Goal: Task Accomplishment & Management: Use online tool/utility

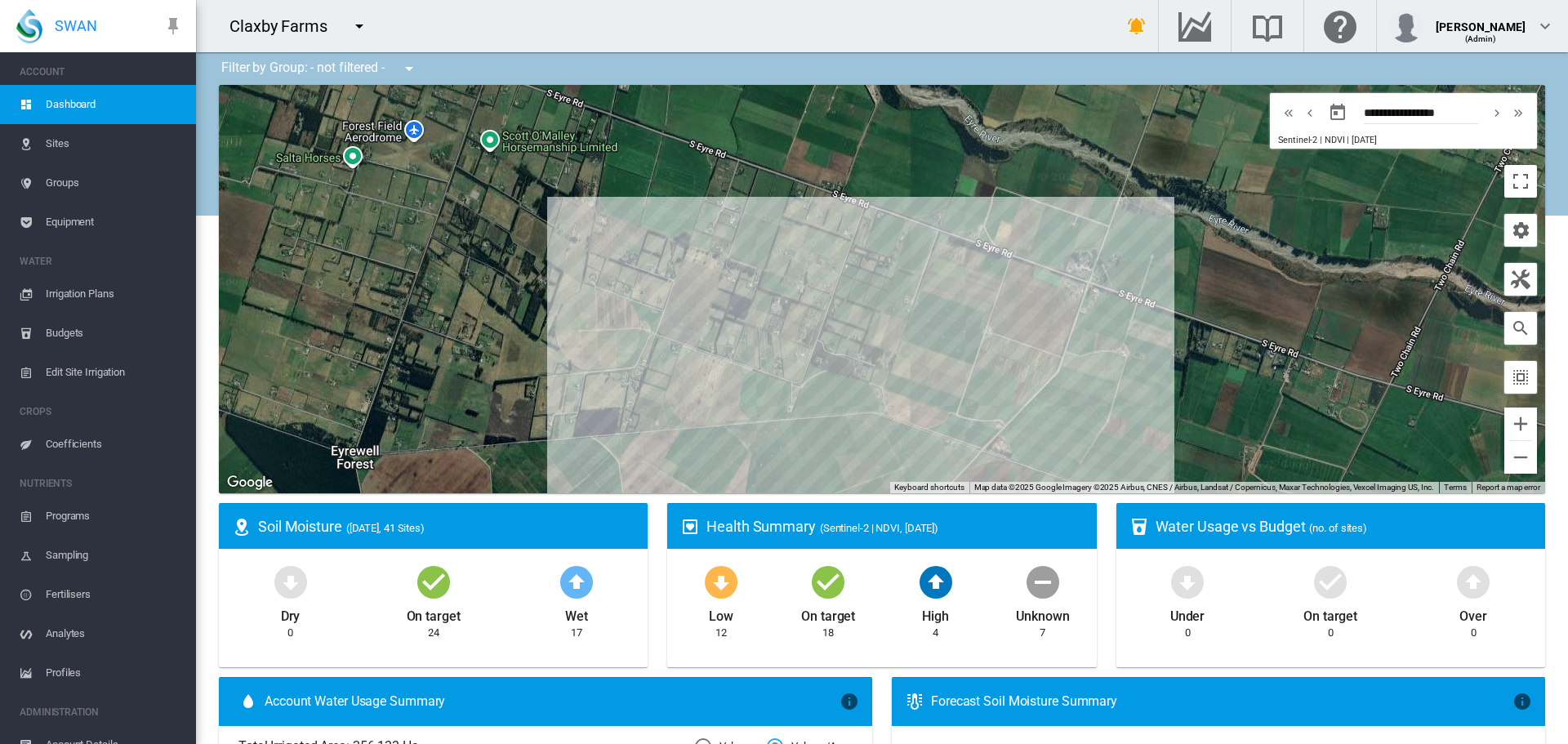
click at [70, 222] on span "Equipment" at bounding box center [114, 221] width 137 height 39
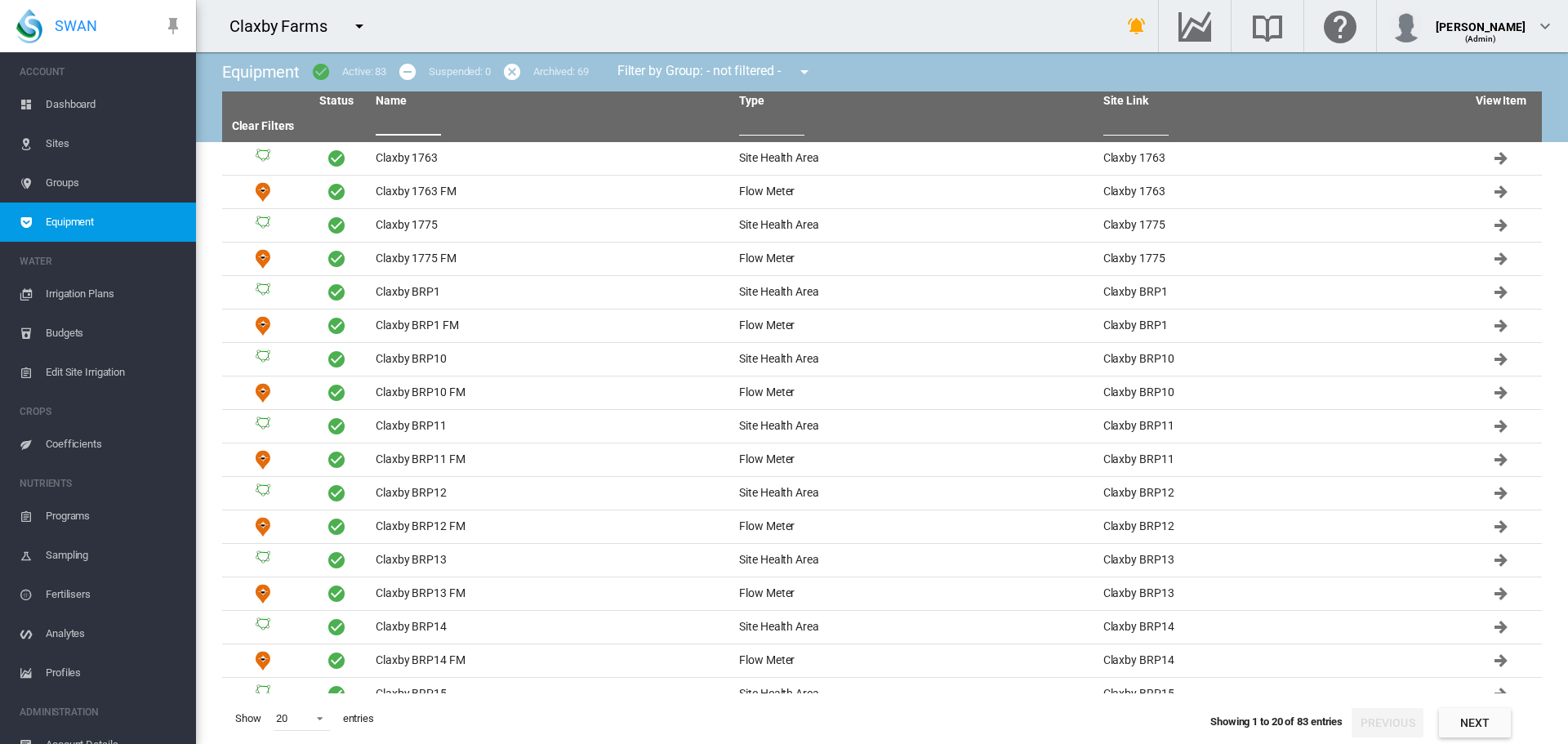
click at [385, 133] on input "text" at bounding box center [408, 123] width 65 height 25
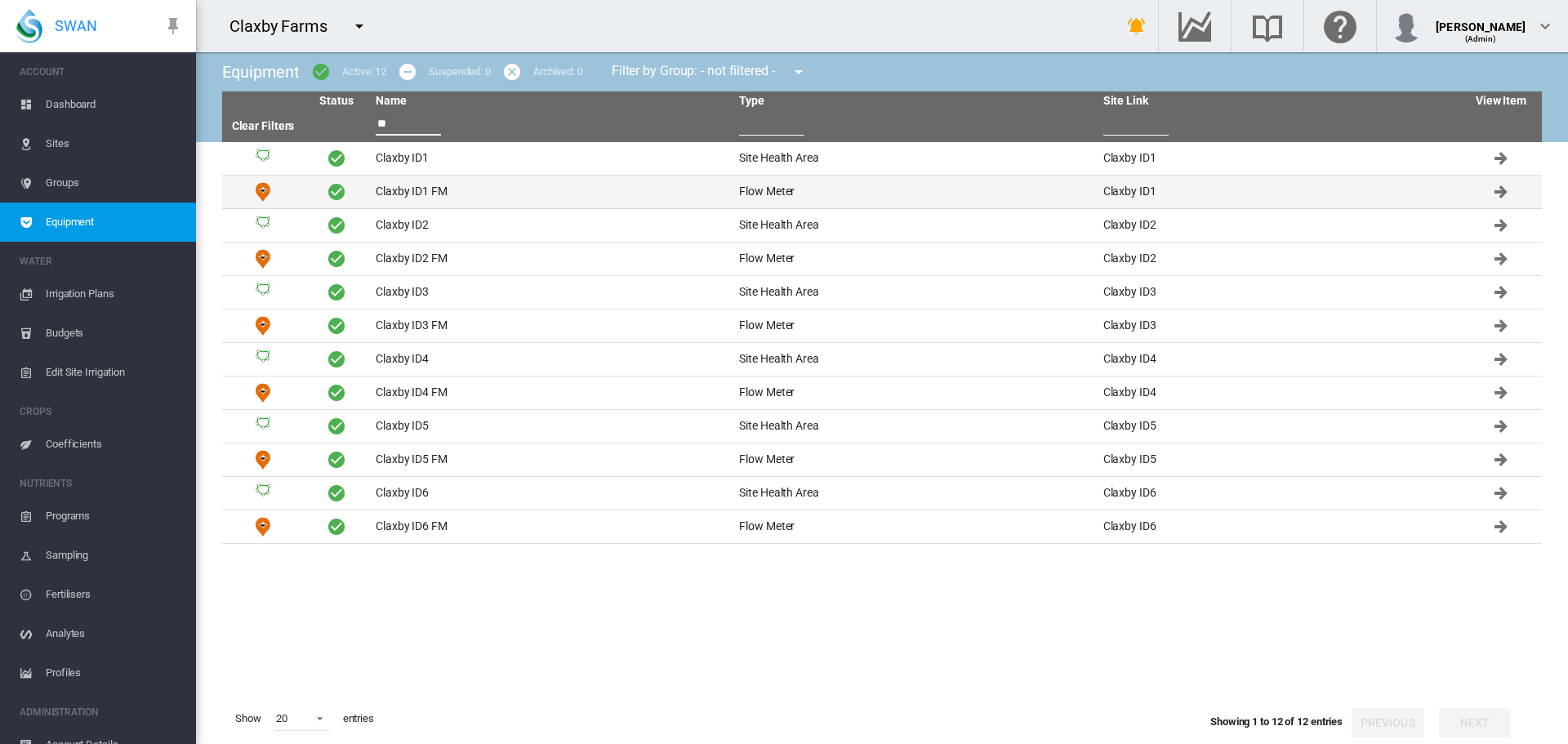
type input "**"
click at [406, 193] on td "Claxby ID1 FM" at bounding box center [551, 192] width 363 height 33
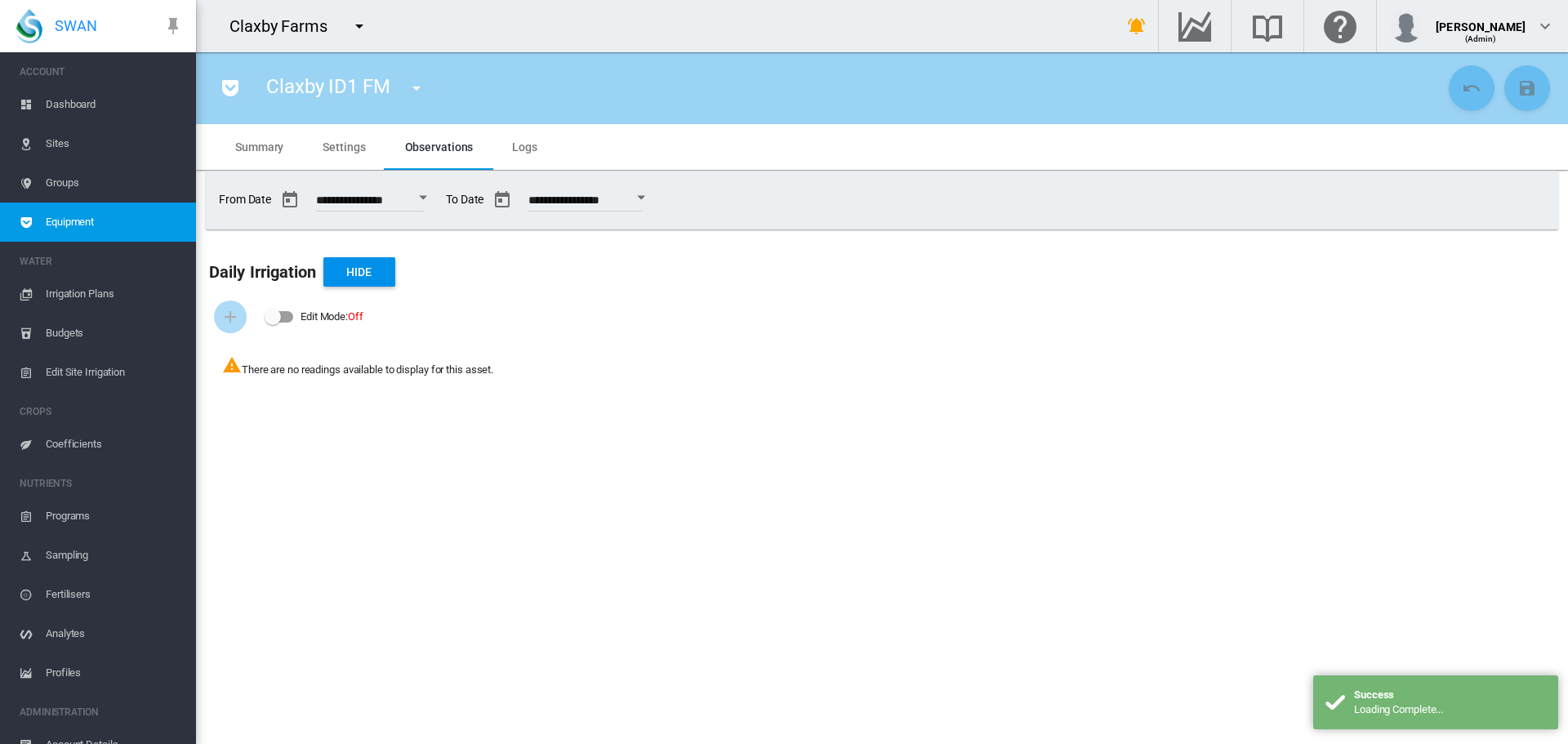
click at [518, 142] on span "Logs" at bounding box center [524, 147] width 26 height 13
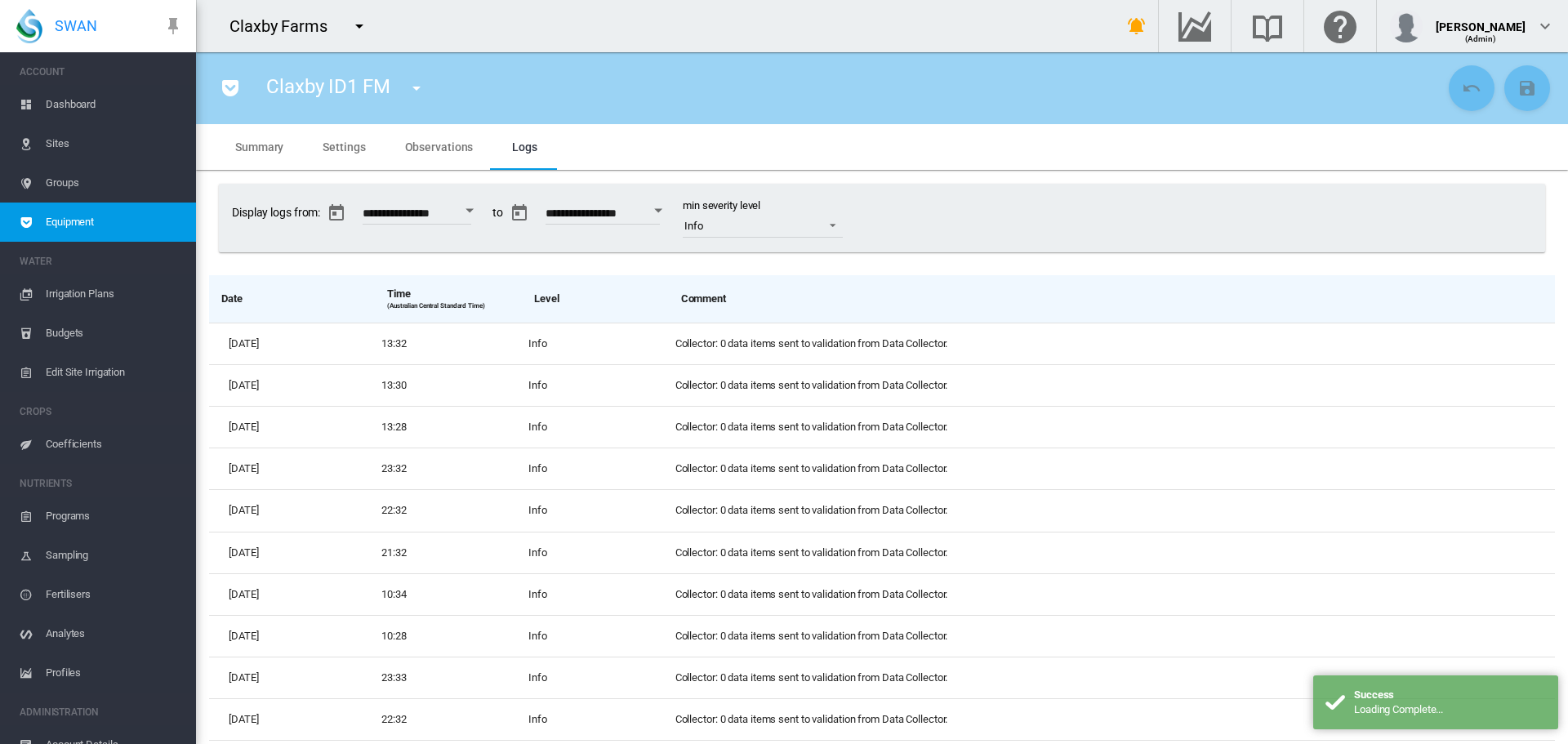
click at [344, 143] on span "Settings" at bounding box center [344, 147] width 43 height 13
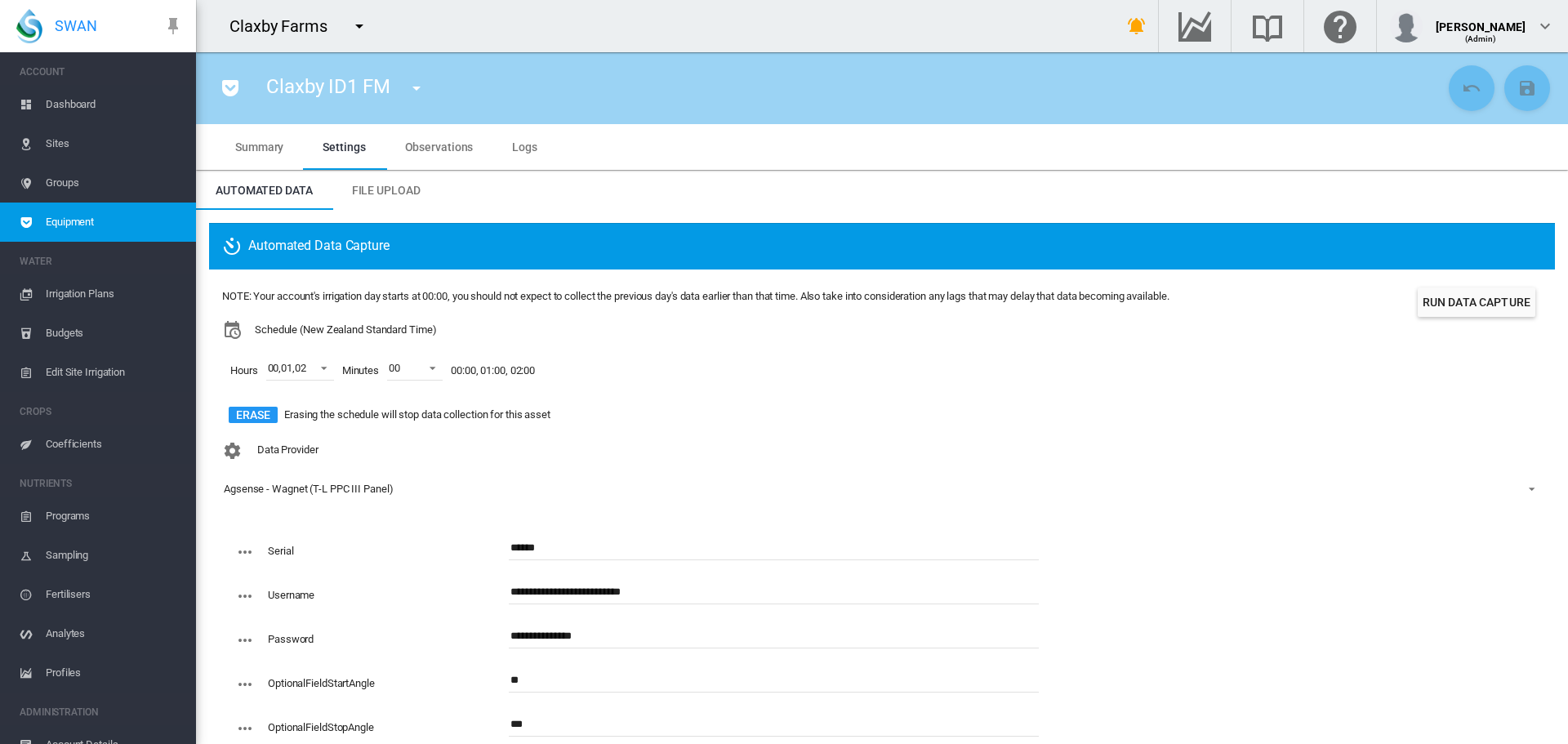
click at [1459, 310] on button "Run Data Capture" at bounding box center [1476, 302] width 117 height 29
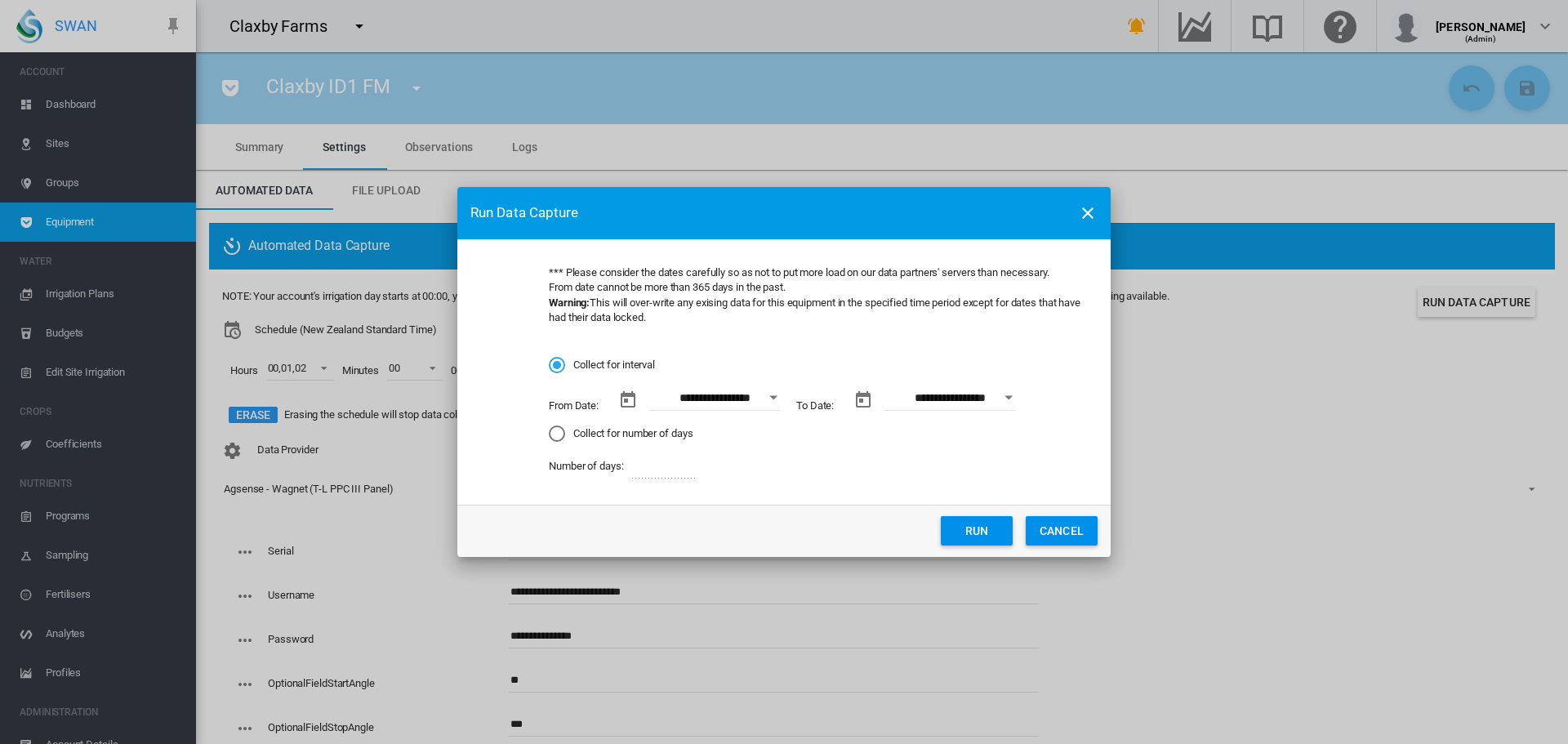
click at [552, 435] on div "Collect for number of days" at bounding box center [556, 434] width 16 height 16
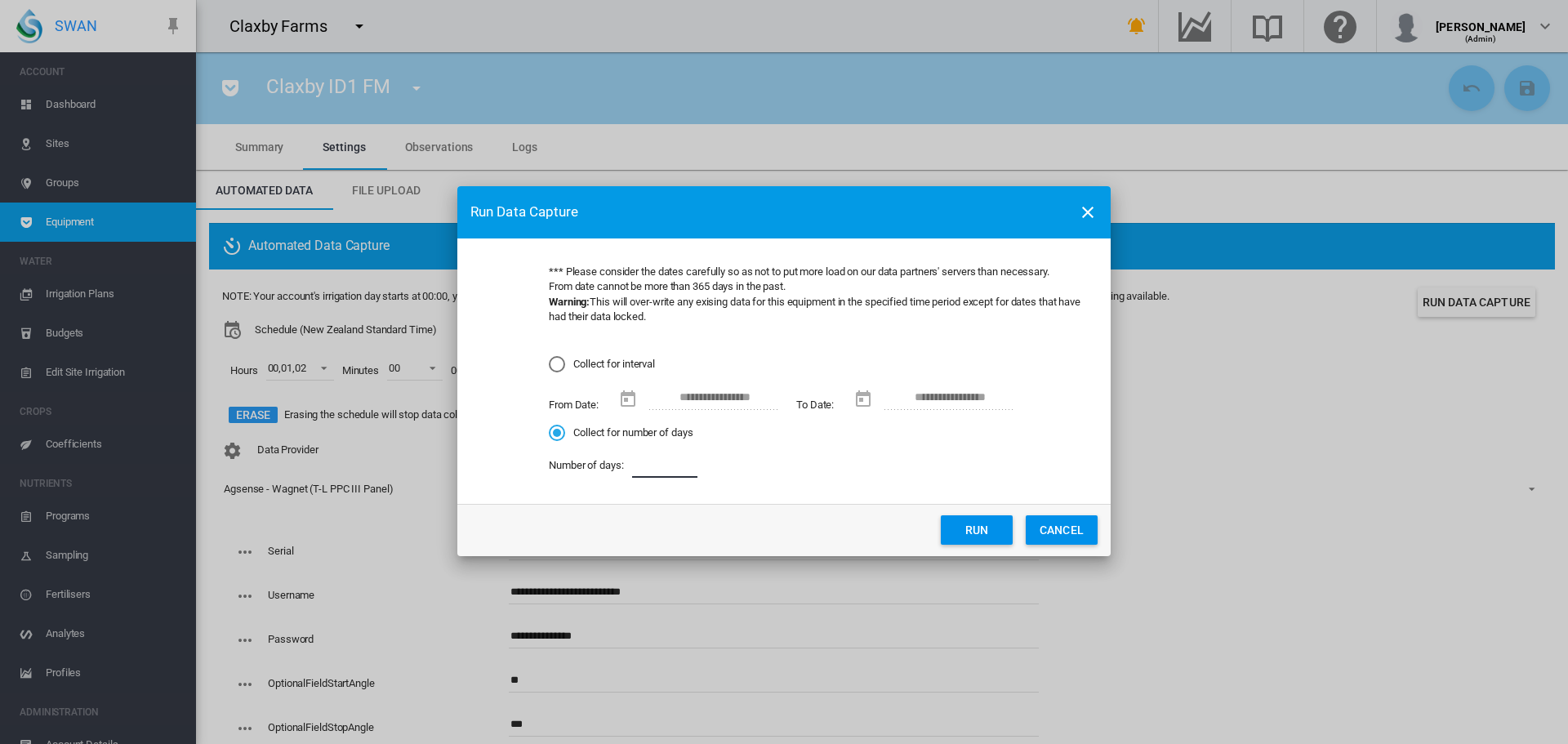
drag, startPoint x: 681, startPoint y: 469, endPoint x: 644, endPoint y: 474, distance: 37.3
click at [644, 474] on input "*" at bounding box center [664, 466] width 65 height 25
type input "**"
click at [989, 528] on button "Run" at bounding box center [977, 530] width 72 height 29
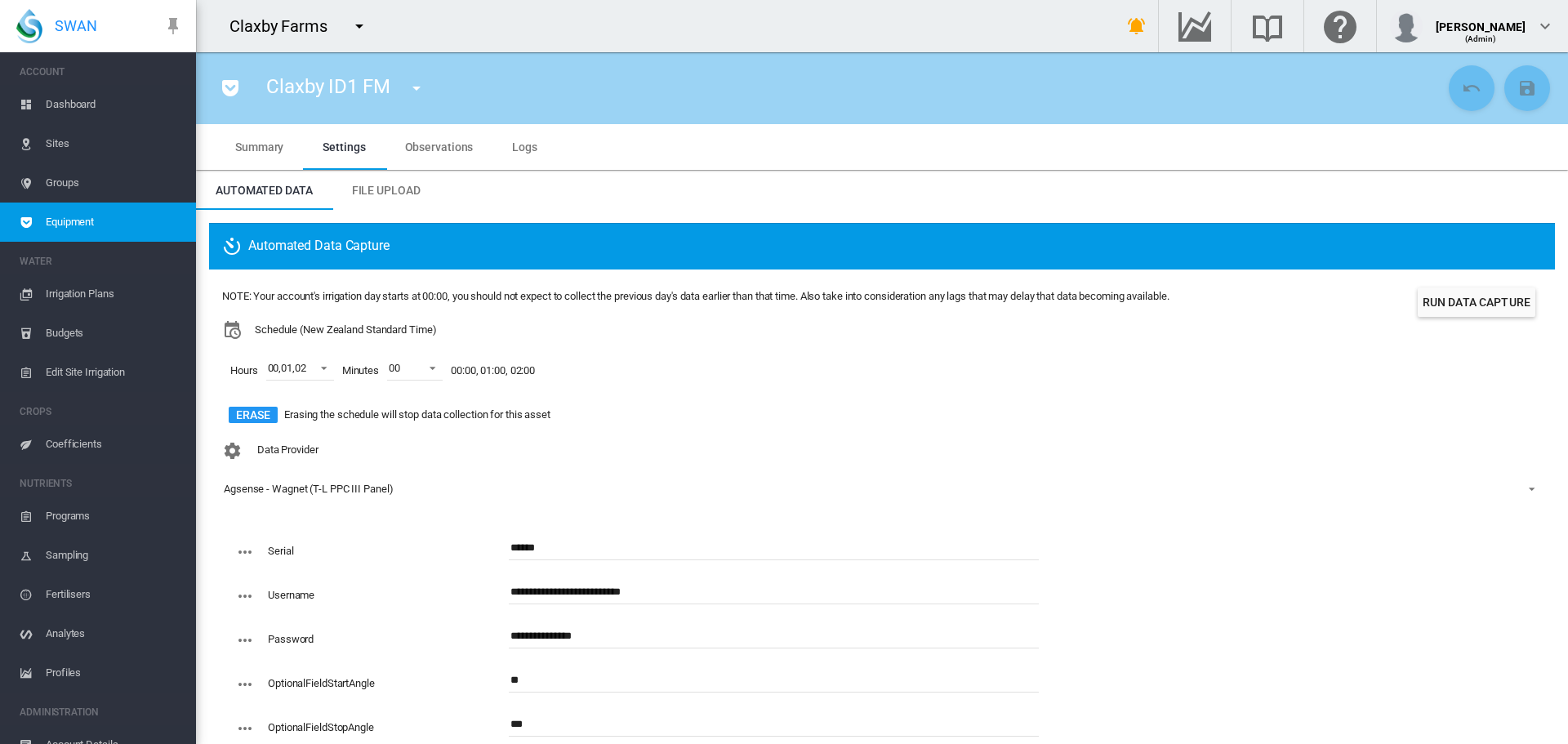
click at [528, 147] on span "Logs" at bounding box center [524, 147] width 26 height 13
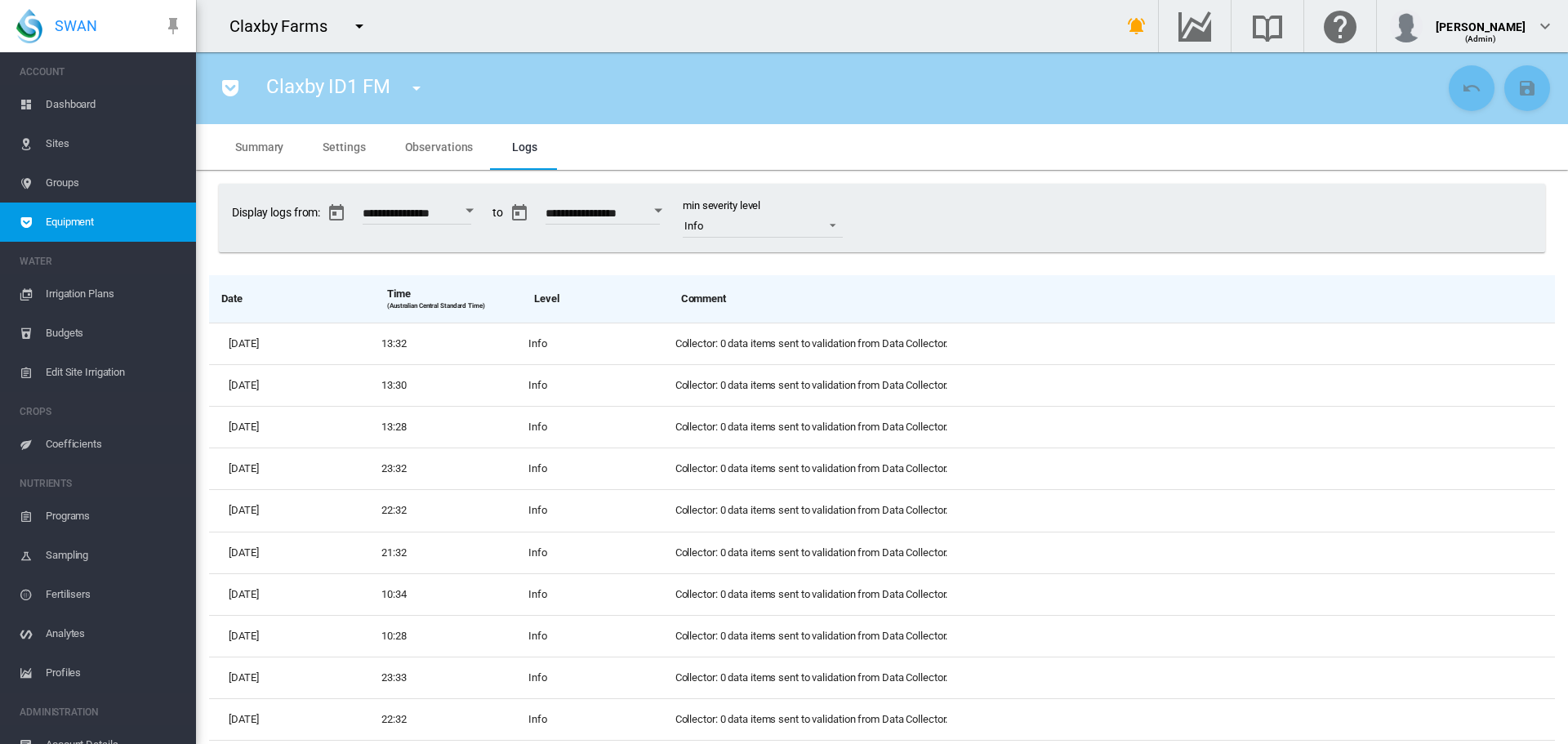
click at [417, 88] on md-icon "icon-menu-down" at bounding box center [416, 88] width 20 height 20
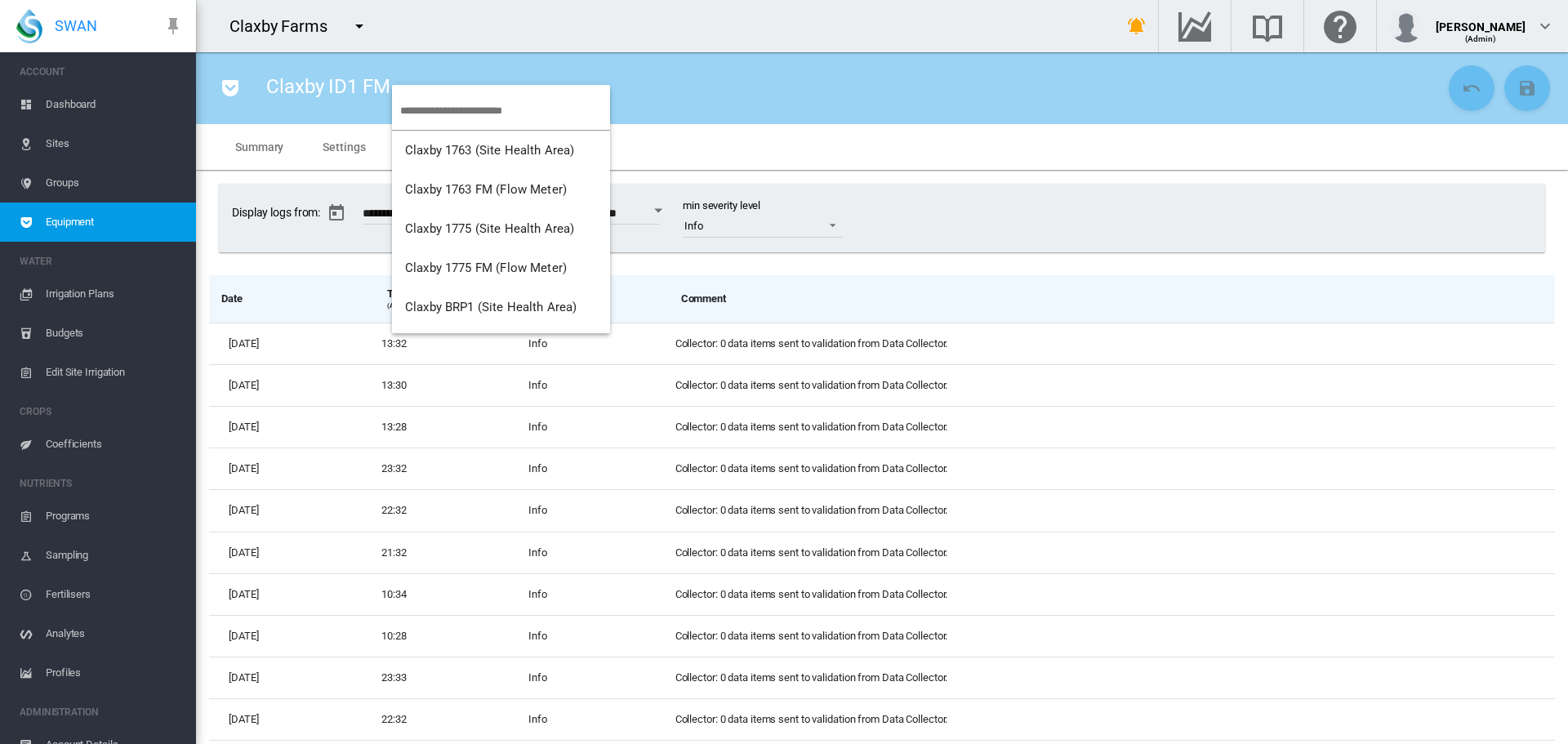
click at [96, 98] on md-backdrop at bounding box center [784, 372] width 1568 height 744
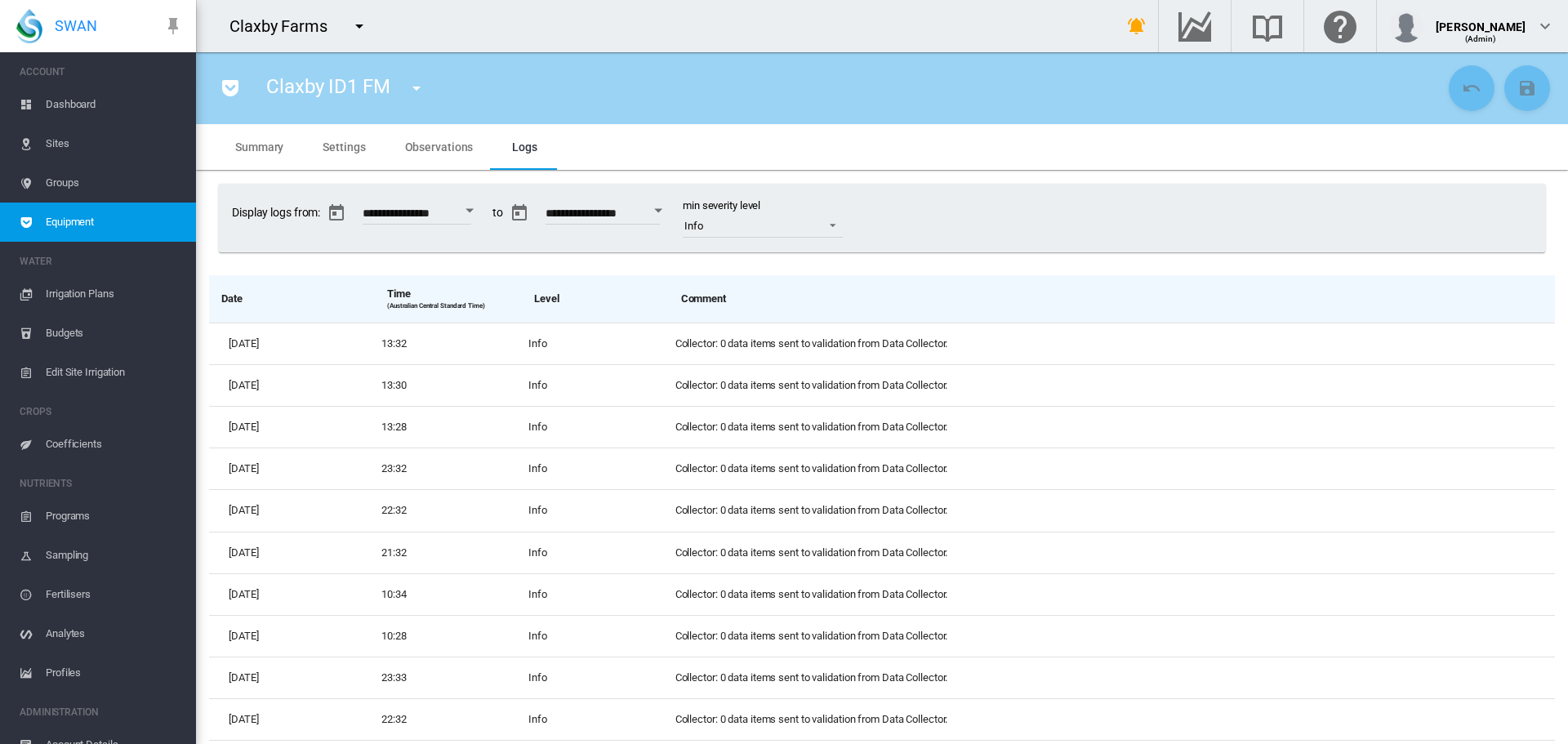
click at [92, 111] on span "Dashboard" at bounding box center [114, 104] width 137 height 39
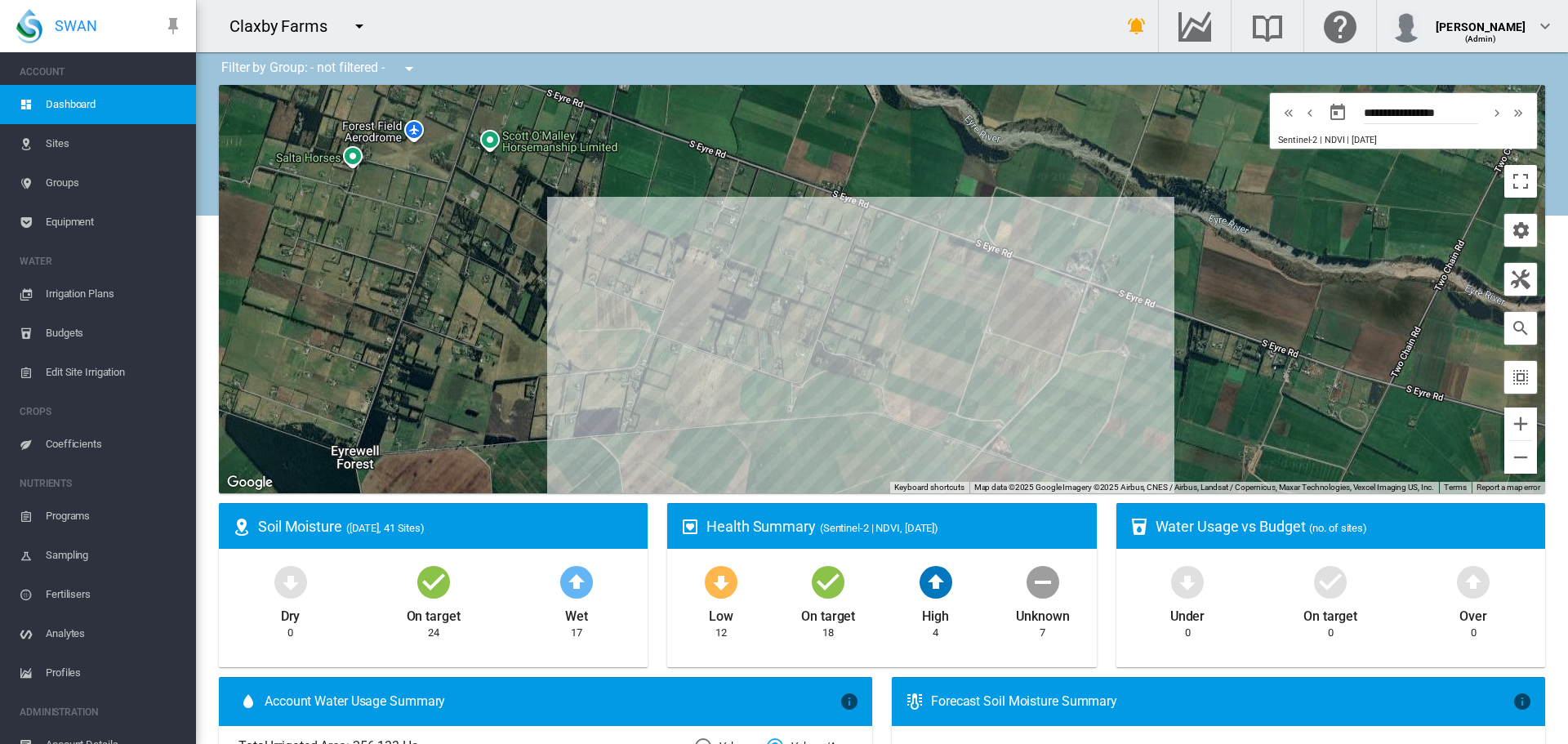
click at [63, 222] on span "Equipment" at bounding box center [114, 221] width 137 height 39
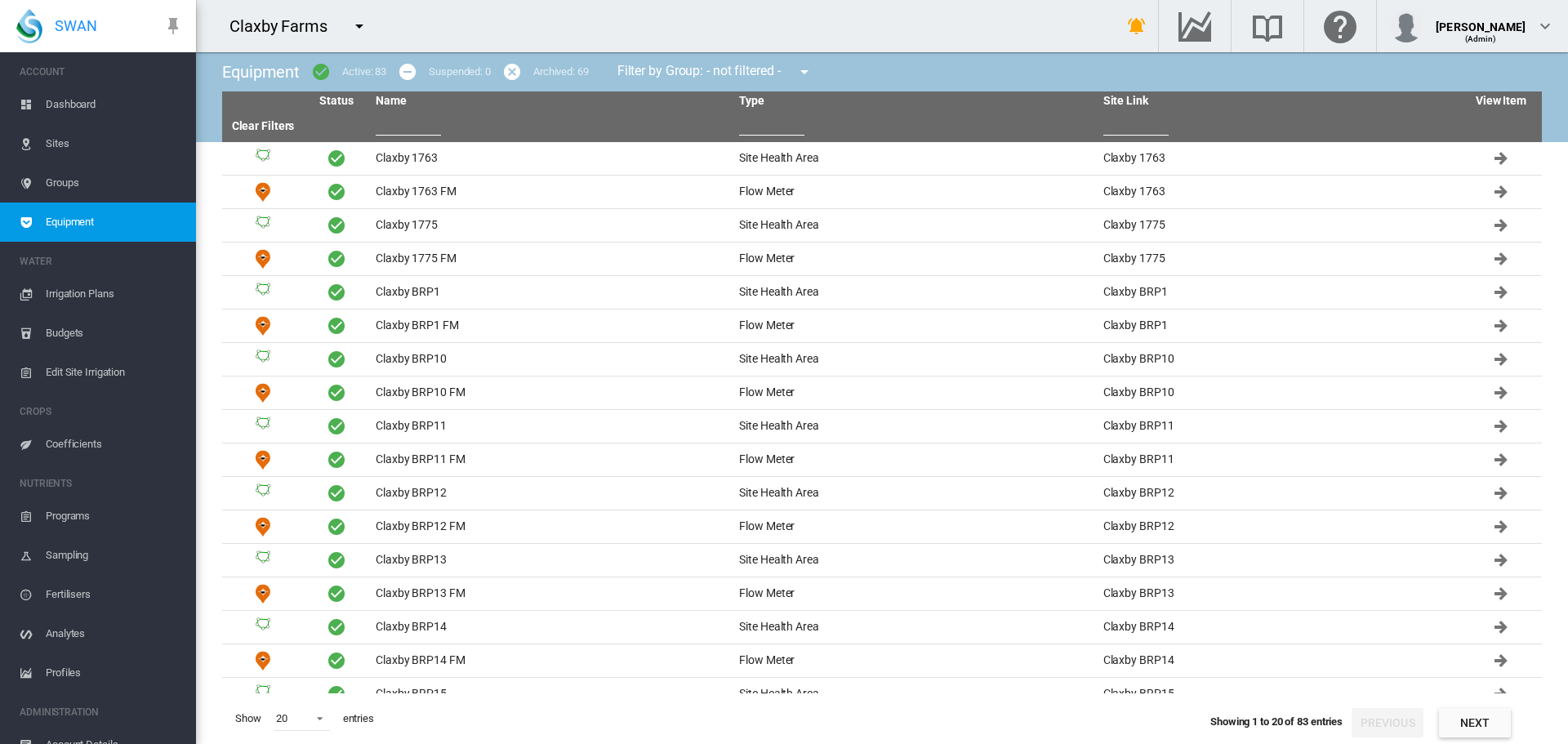
click at [389, 129] on input "text" at bounding box center [408, 123] width 65 height 25
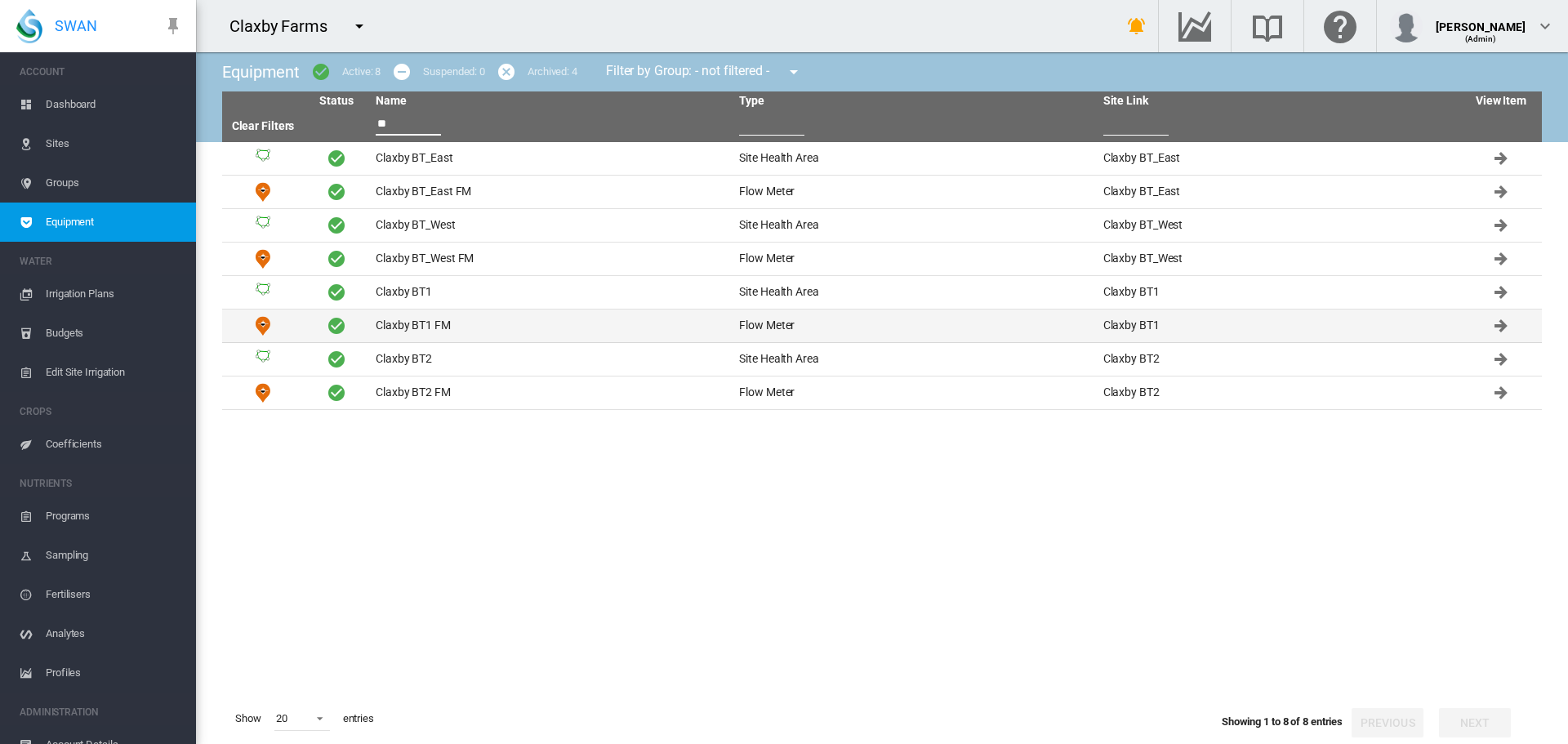
type input "**"
click at [402, 323] on td "Claxby BT1 FM" at bounding box center [551, 326] width 363 height 33
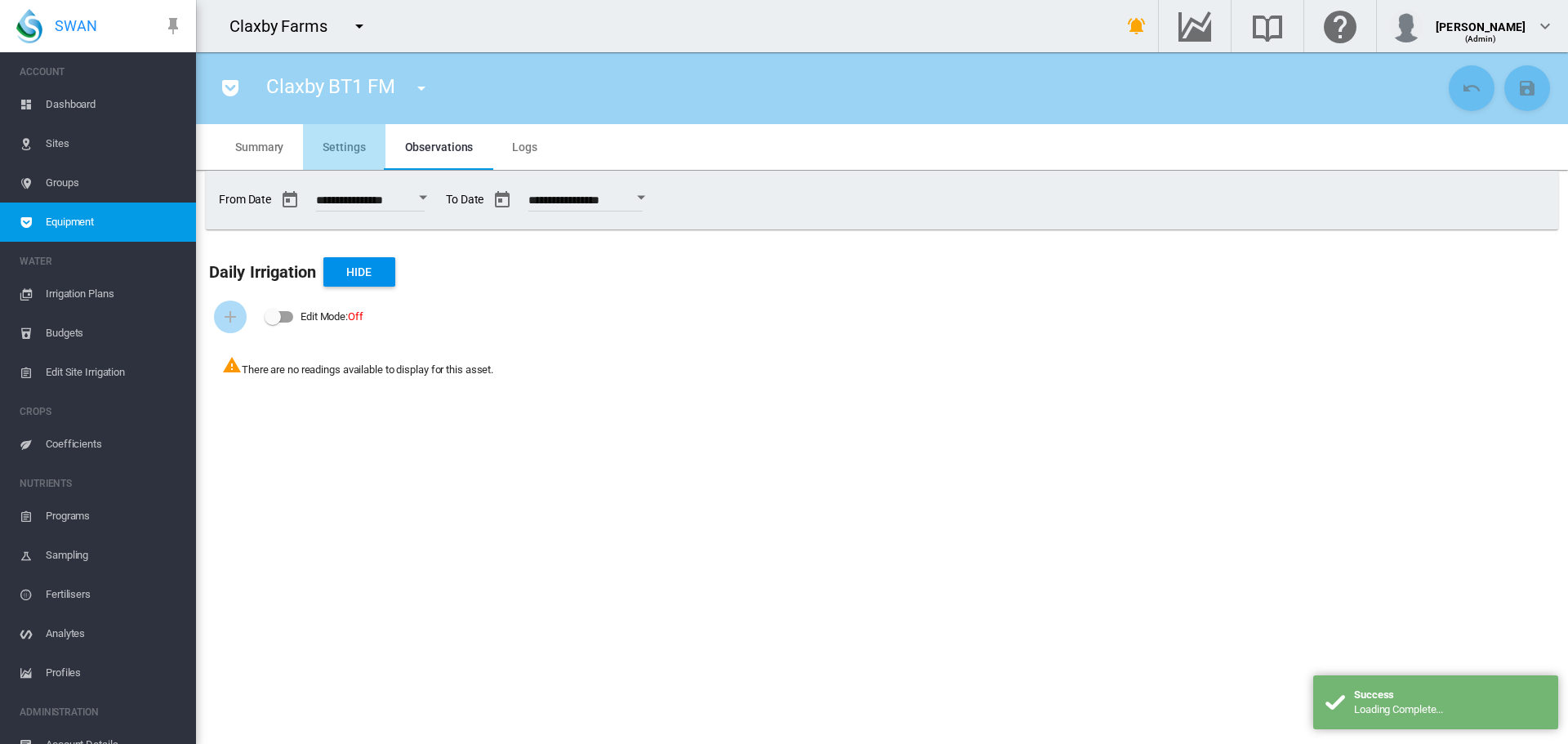
click at [349, 149] on span "Settings" at bounding box center [344, 147] width 43 height 13
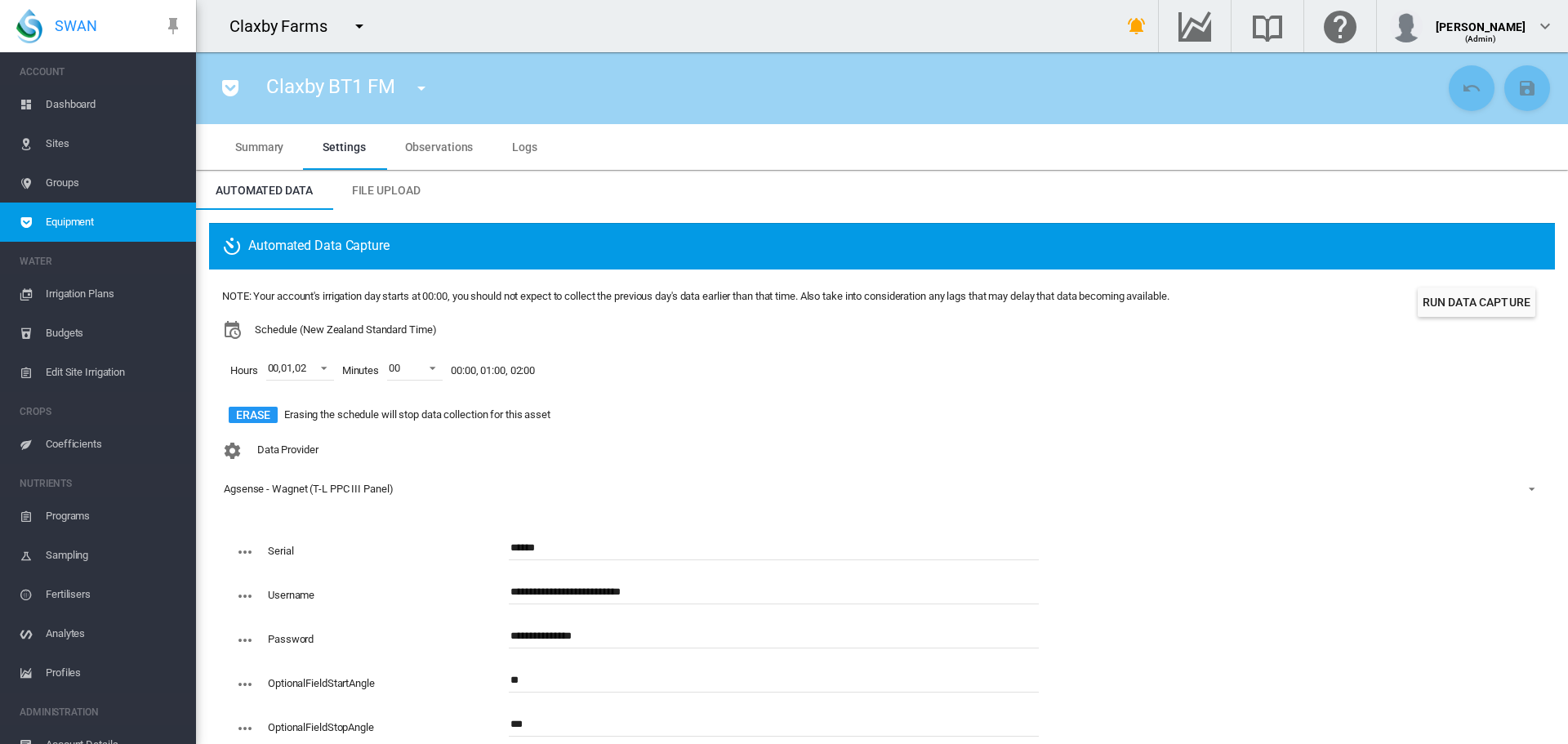
click at [1436, 304] on button "Run Data Capture" at bounding box center [1476, 302] width 117 height 29
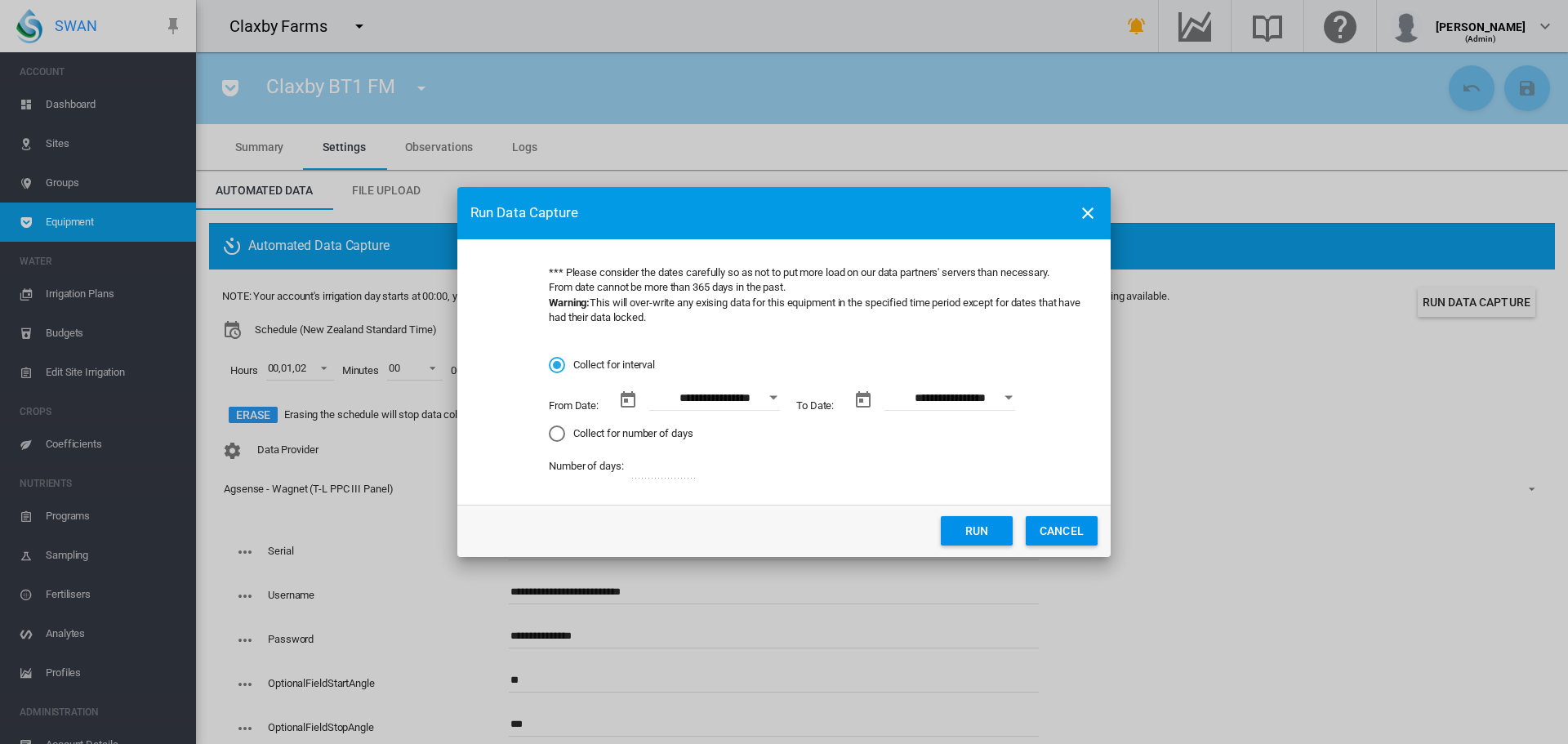
click at [558, 439] on div "Collect for number of days" at bounding box center [556, 434] width 16 height 16
click at [646, 471] on input "*" at bounding box center [664, 467] width 65 height 25
type input "**"
click at [985, 530] on button "Run" at bounding box center [977, 531] width 72 height 29
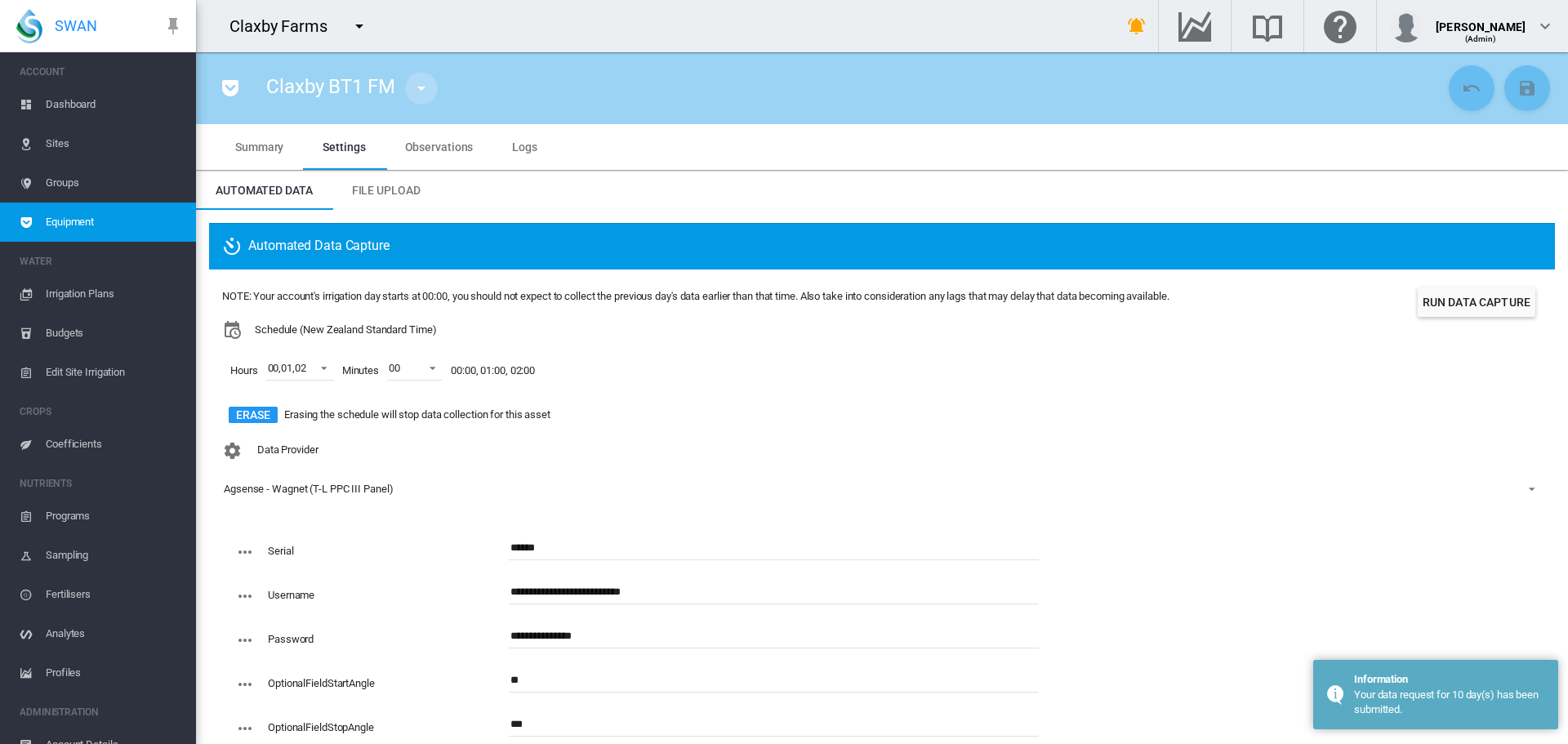
click at [416, 87] on md-icon "icon-menu-down" at bounding box center [421, 88] width 20 height 20
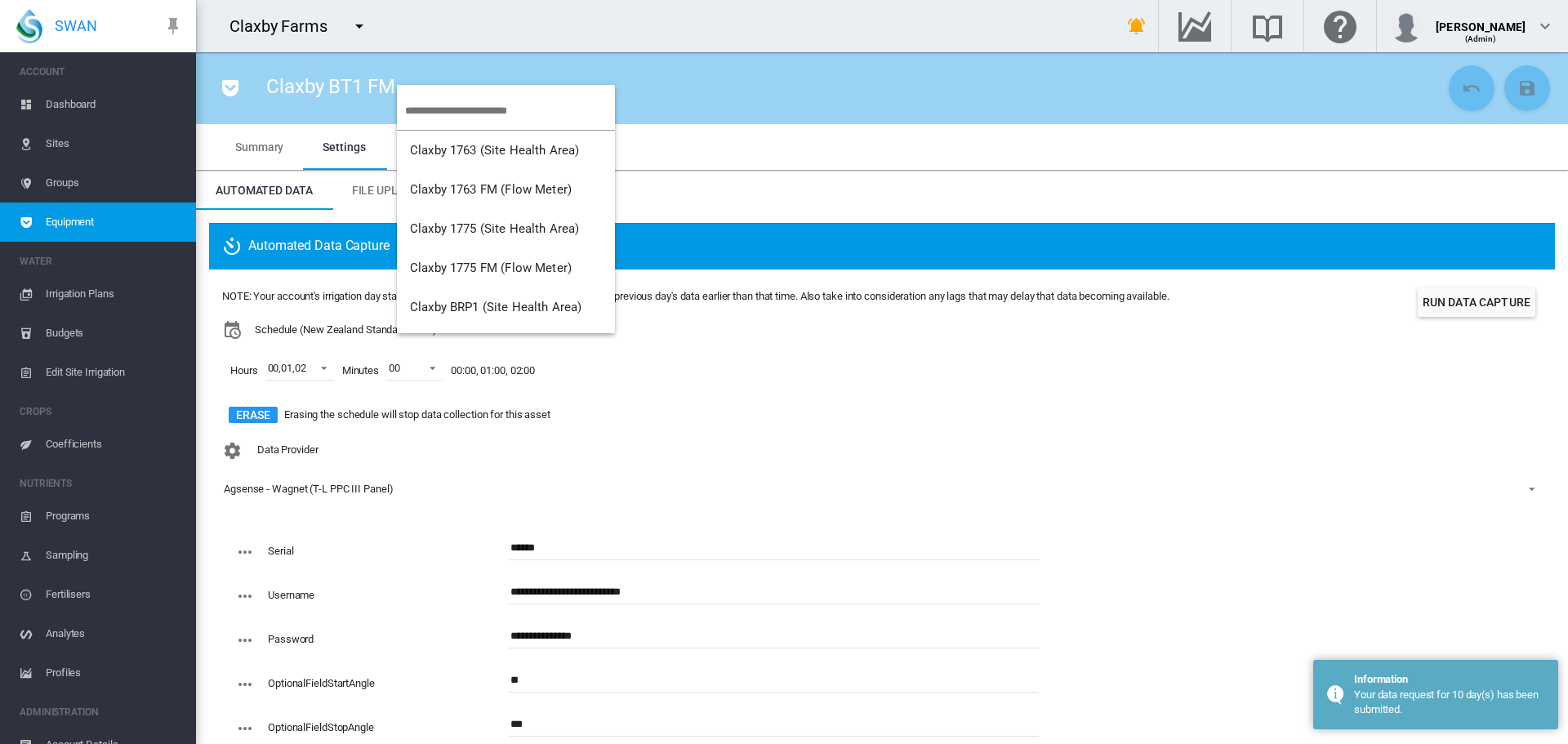
click at [451, 103] on input "search" at bounding box center [510, 111] width 210 height 39
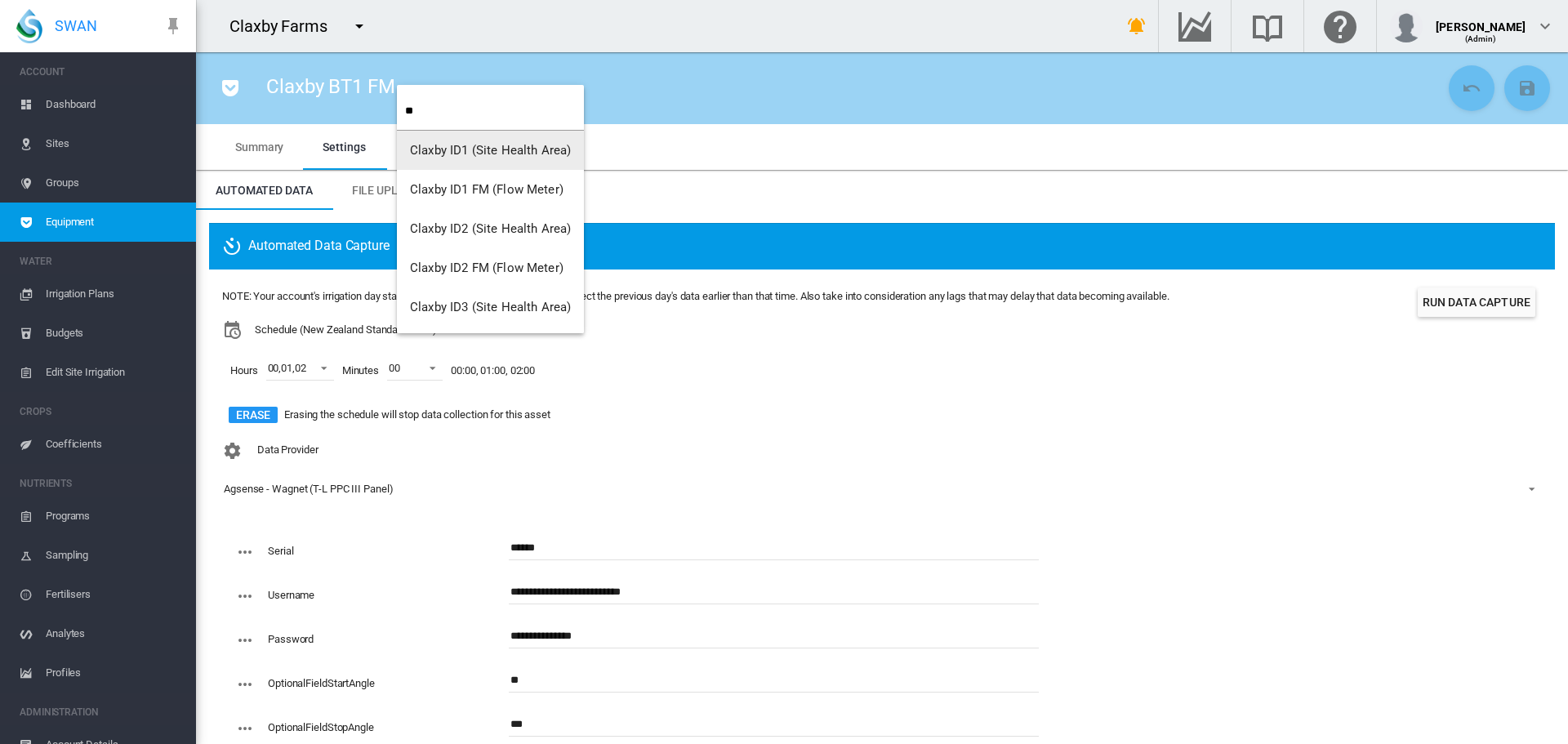
type input "**"
click at [491, 191] on span "Claxby ID1 FM (Flow Meter)" at bounding box center [486, 189] width 153 height 15
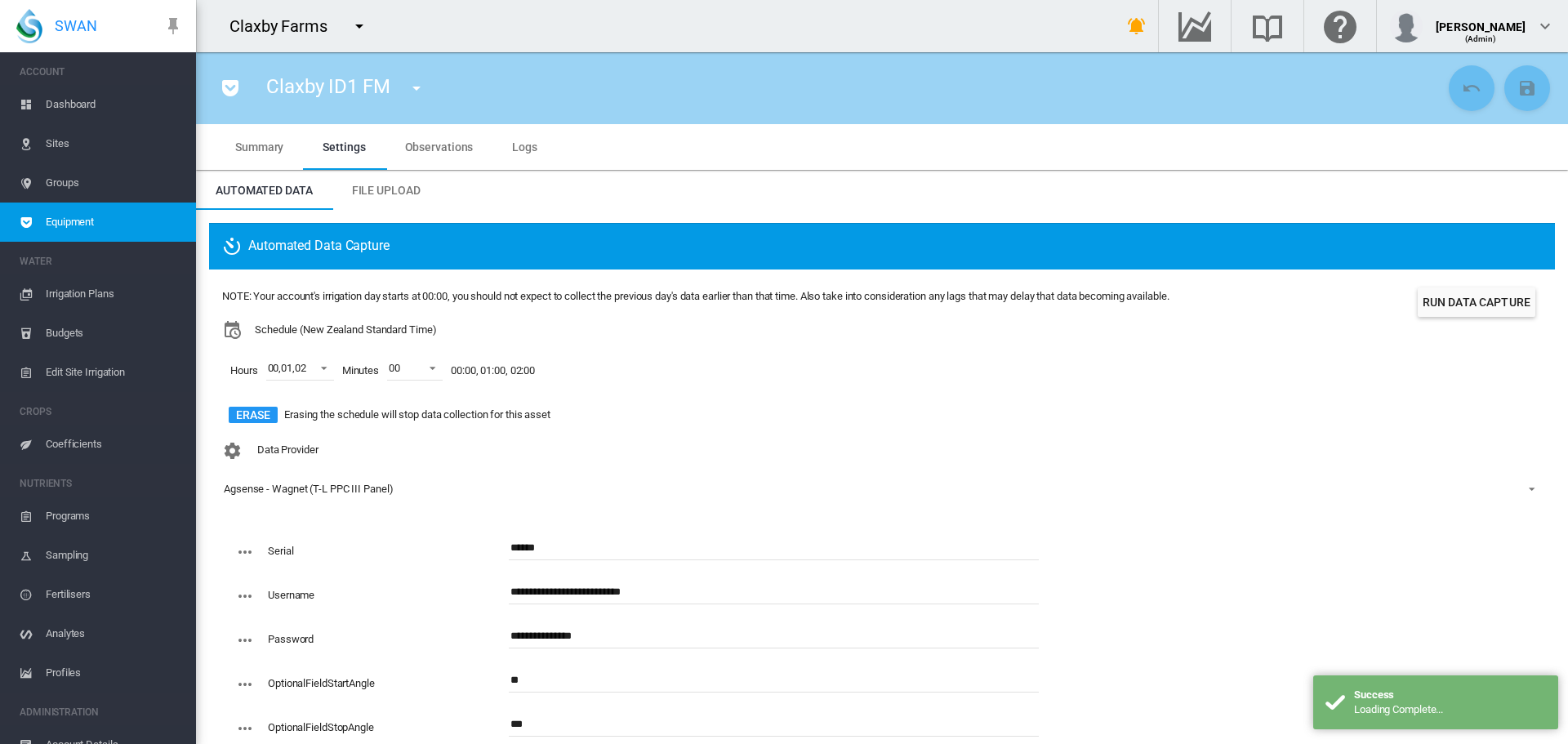
click at [514, 144] on span "Logs" at bounding box center [524, 147] width 26 height 13
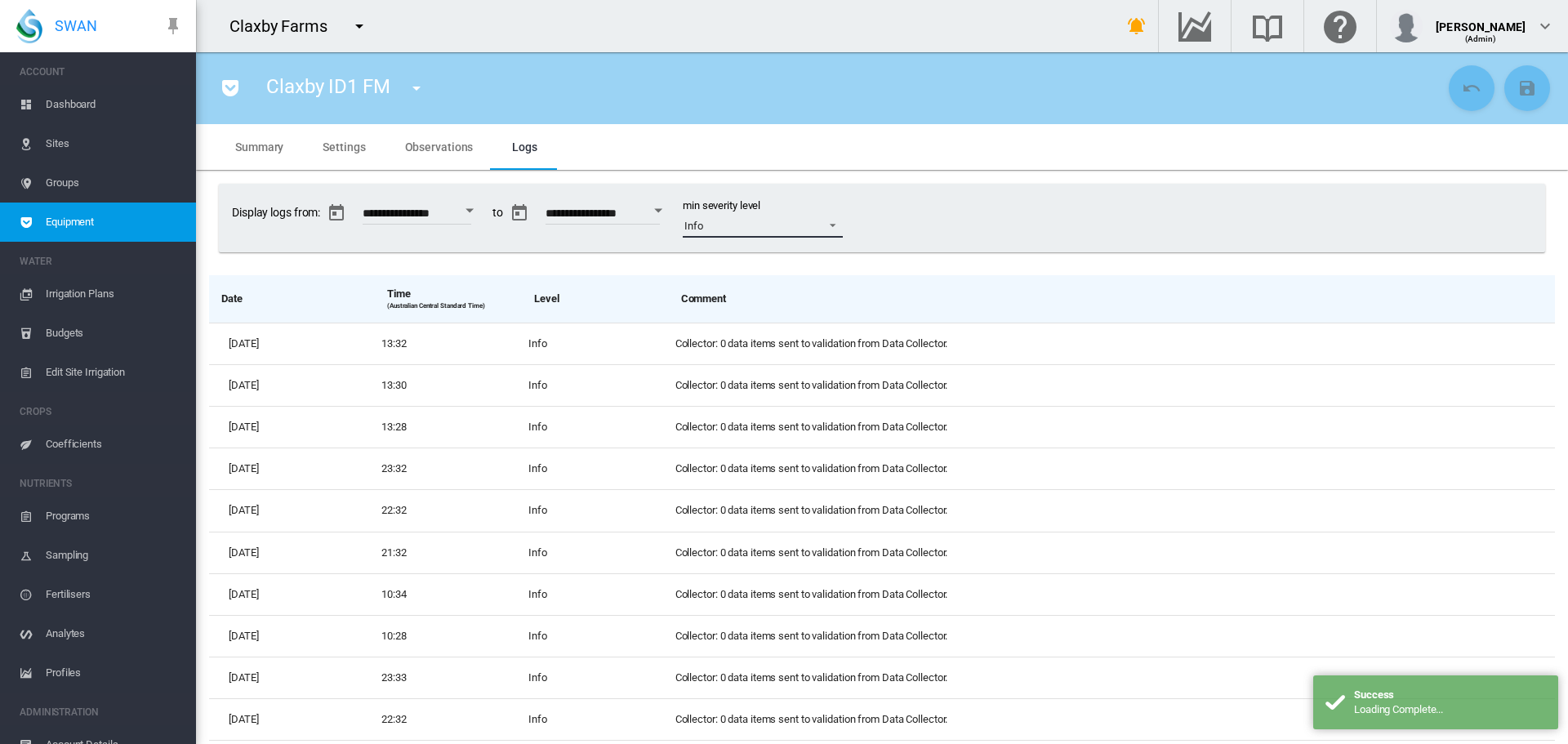
click at [838, 224] on span at bounding box center [828, 224] width 20 height 15
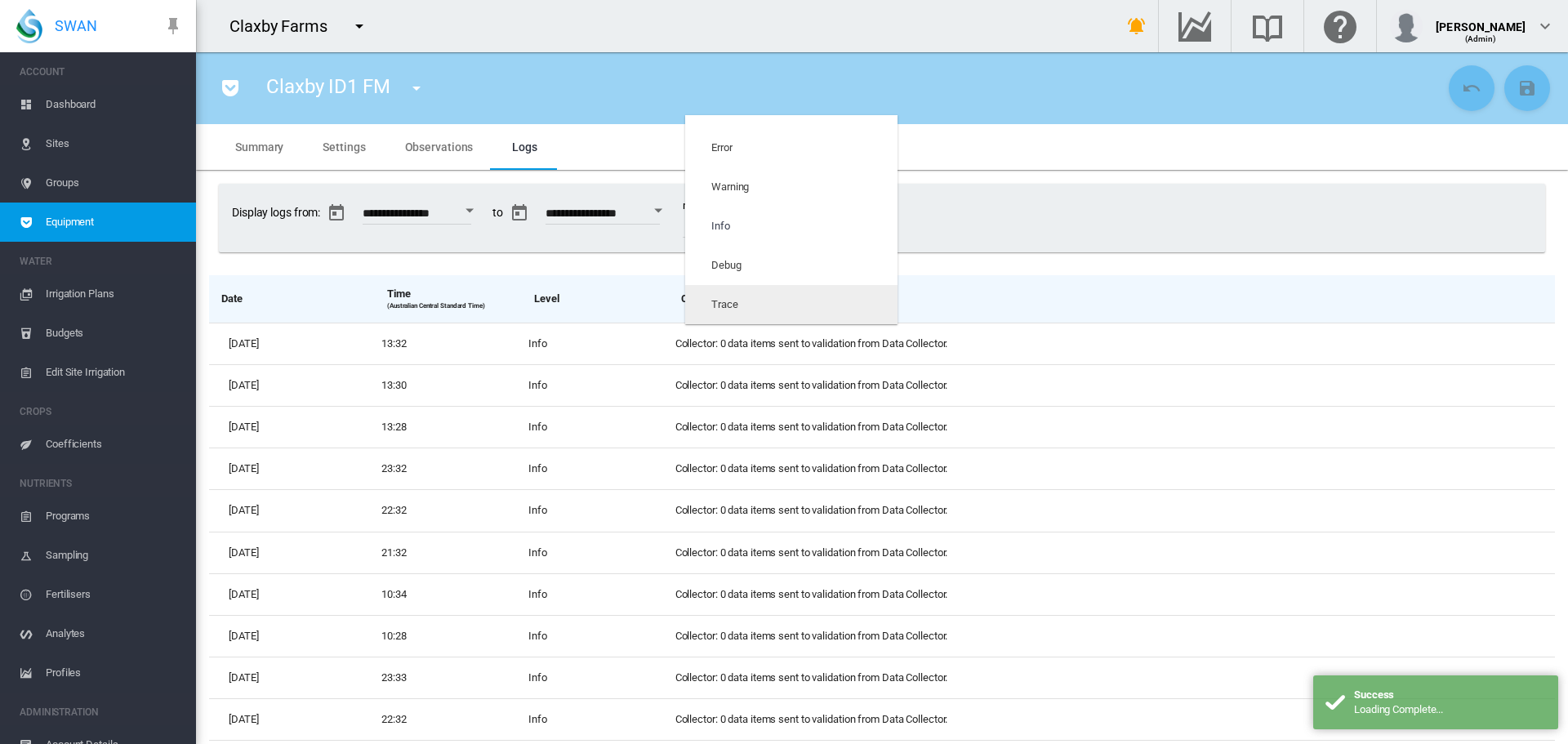
click at [802, 299] on md-option "Trace" at bounding box center [791, 304] width 212 height 39
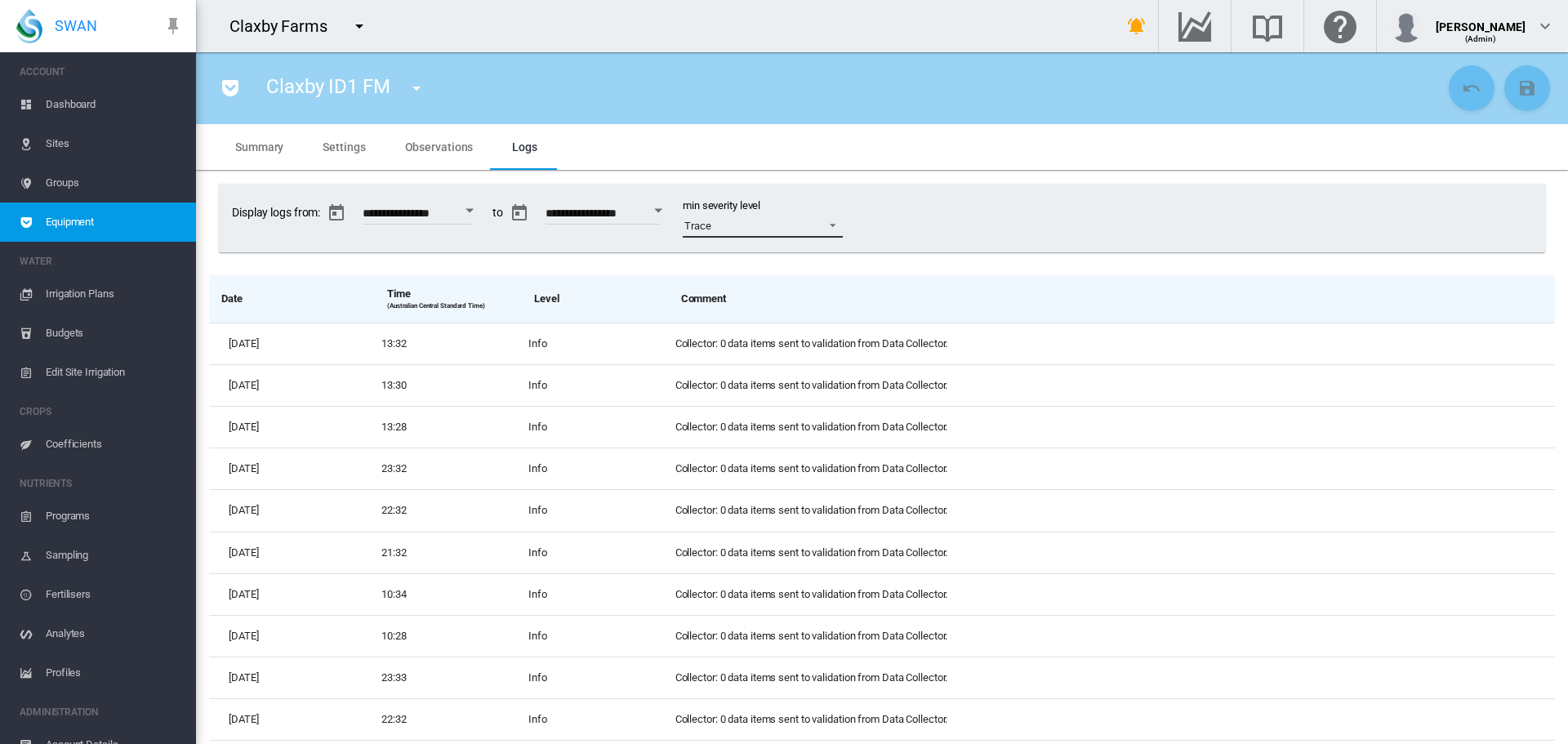
click at [838, 221] on span at bounding box center [828, 224] width 20 height 15
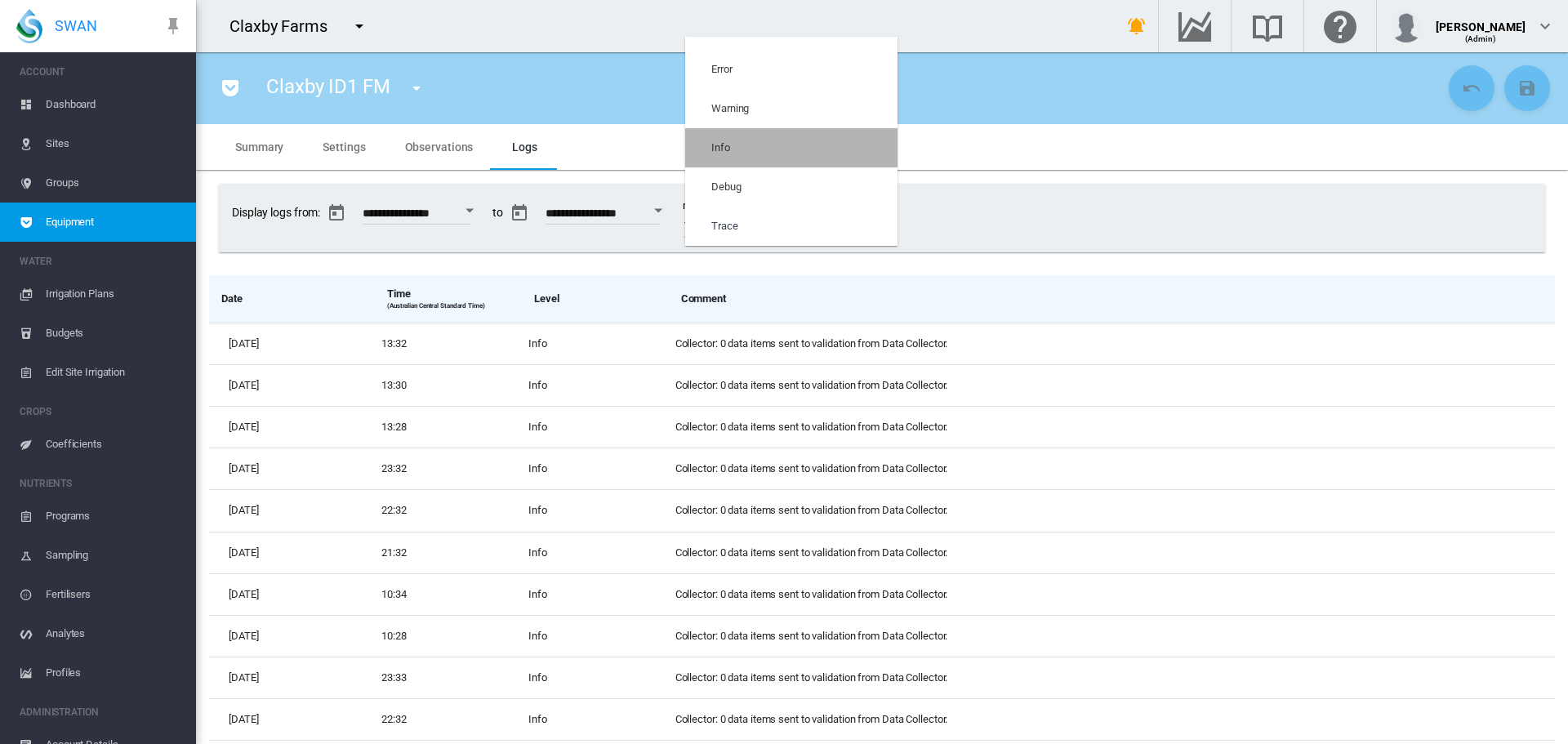
click at [822, 156] on md-option "Info" at bounding box center [791, 148] width 212 height 39
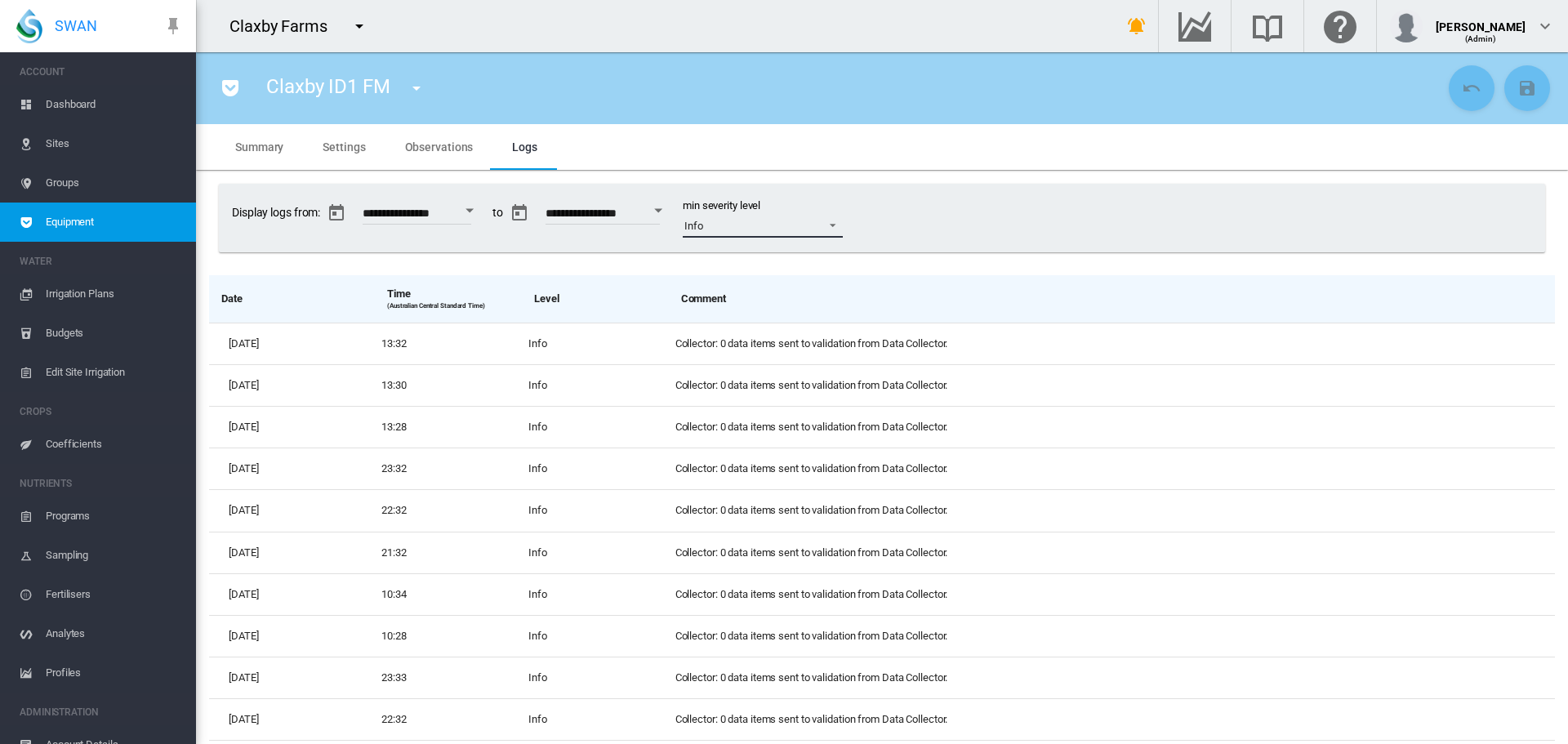
click at [838, 223] on span at bounding box center [828, 224] width 20 height 15
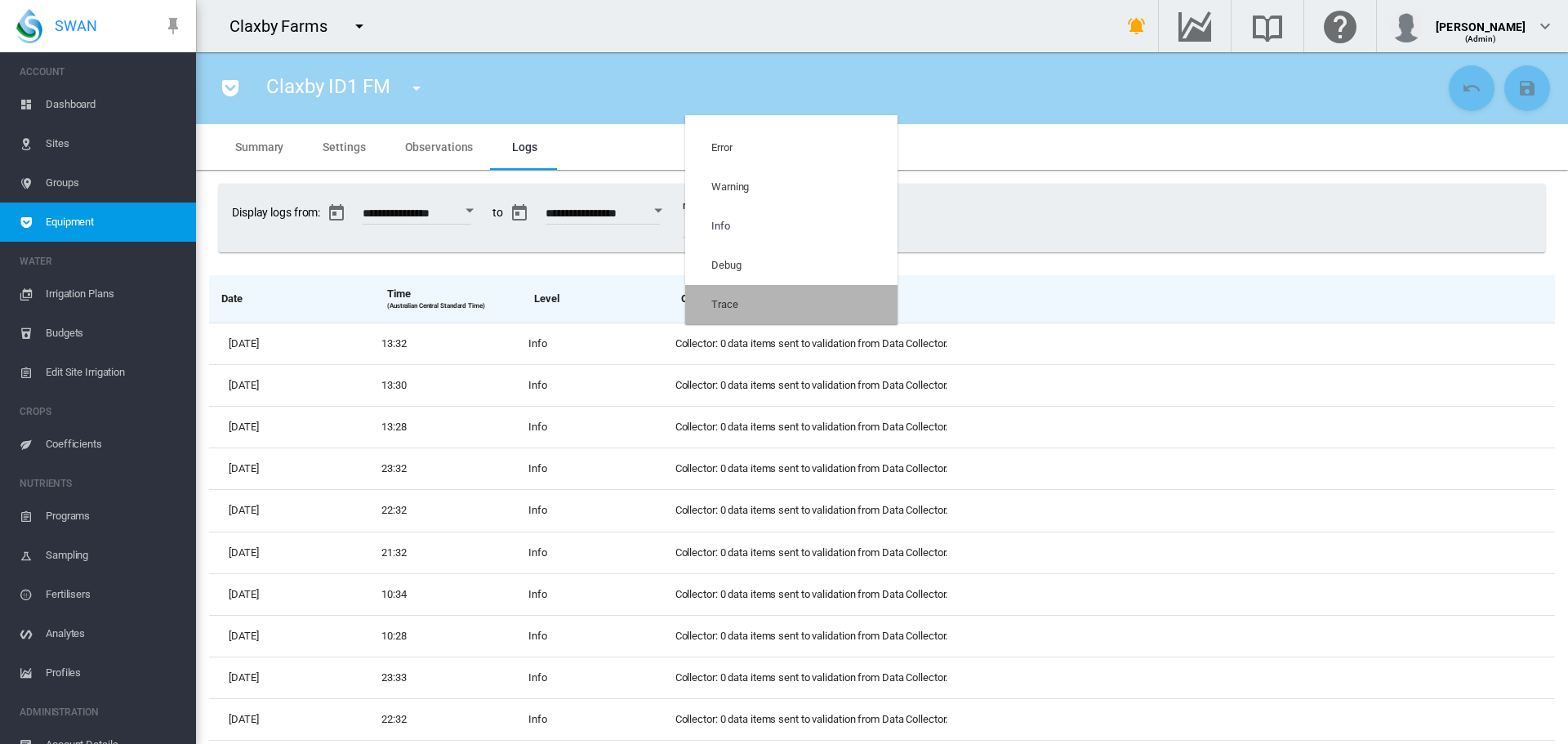
click at [830, 306] on md-option "Trace" at bounding box center [791, 304] width 212 height 39
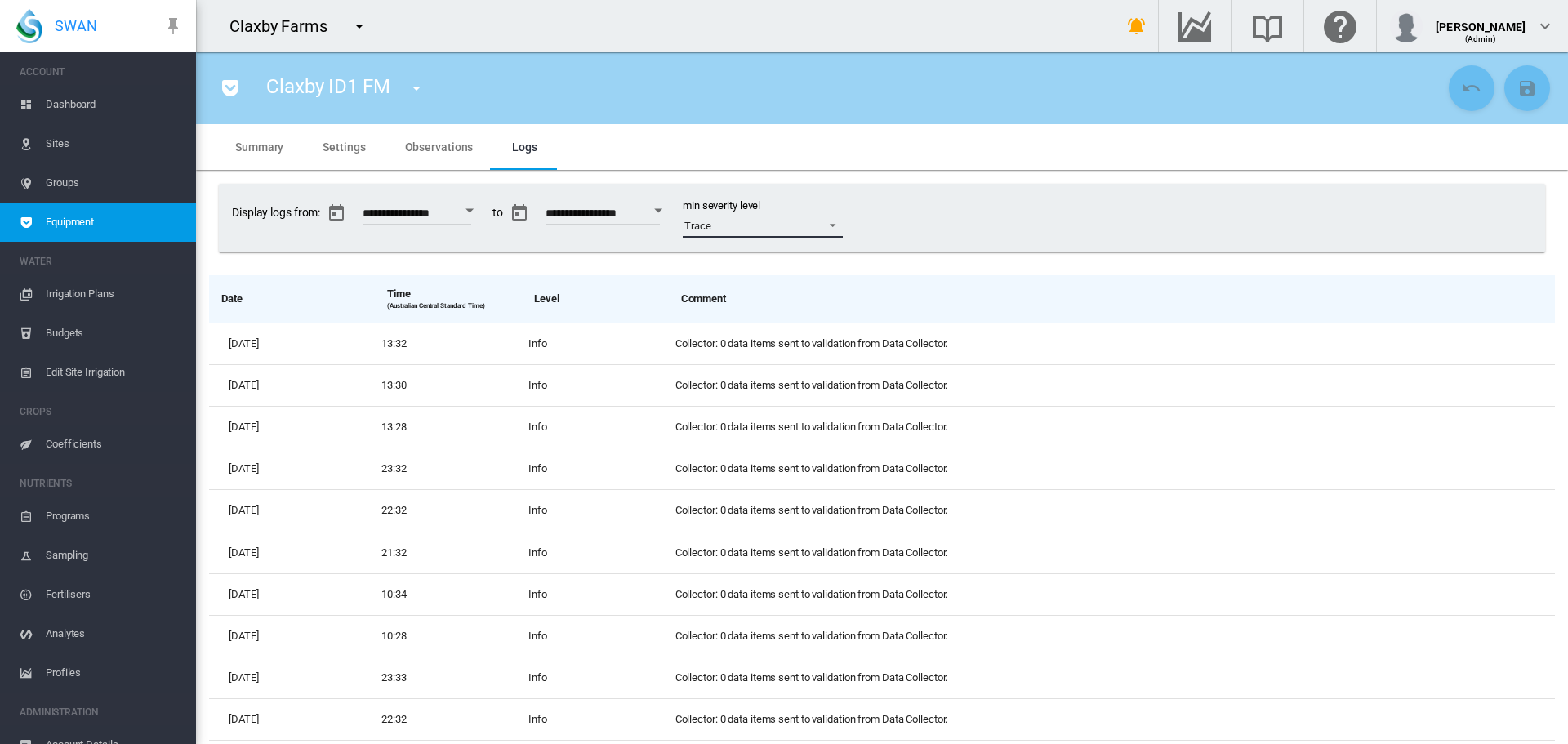
click at [712, 226] on div "Trace" at bounding box center [697, 225] width 26 height 12
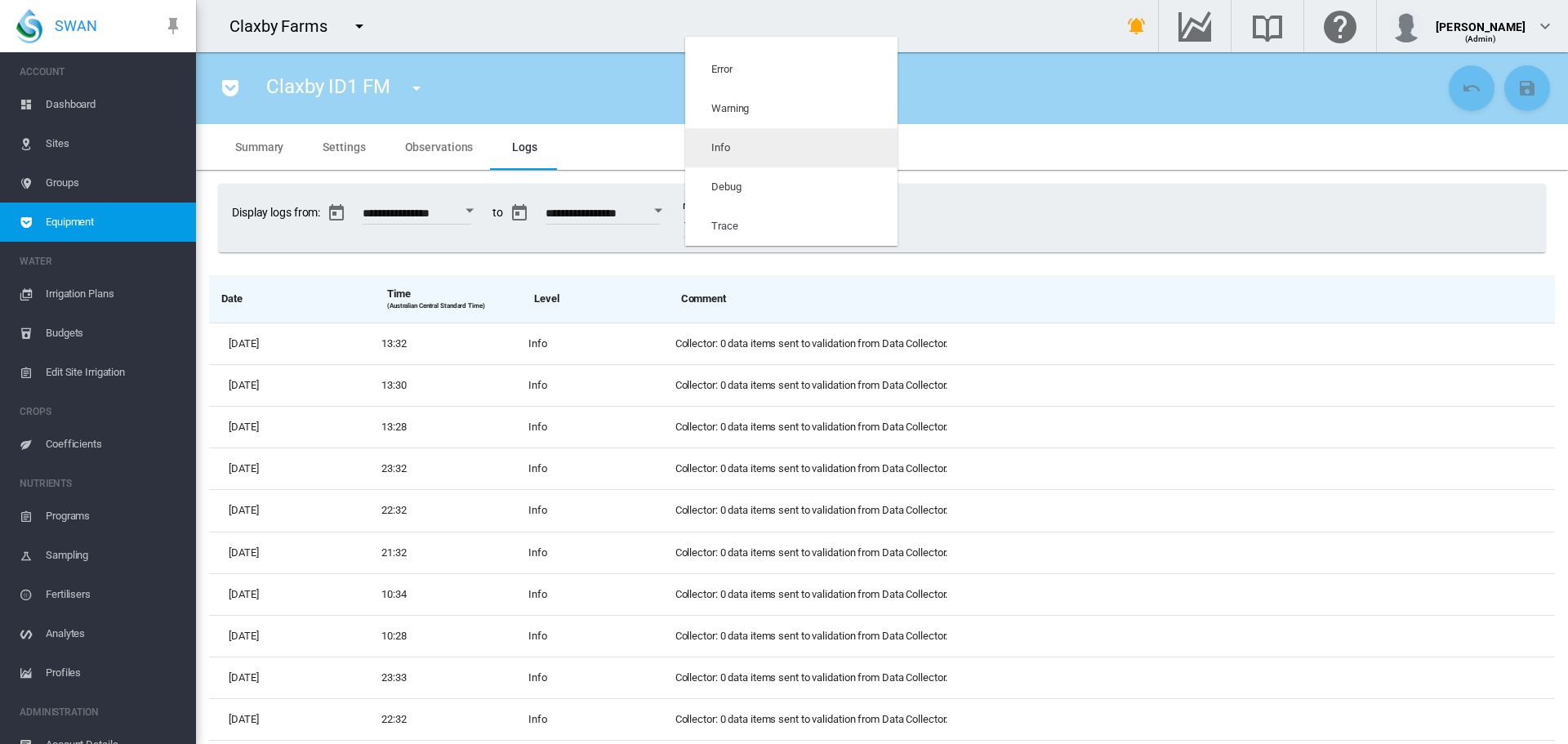
click at [729, 156] on md-option "Info" at bounding box center [791, 148] width 212 height 39
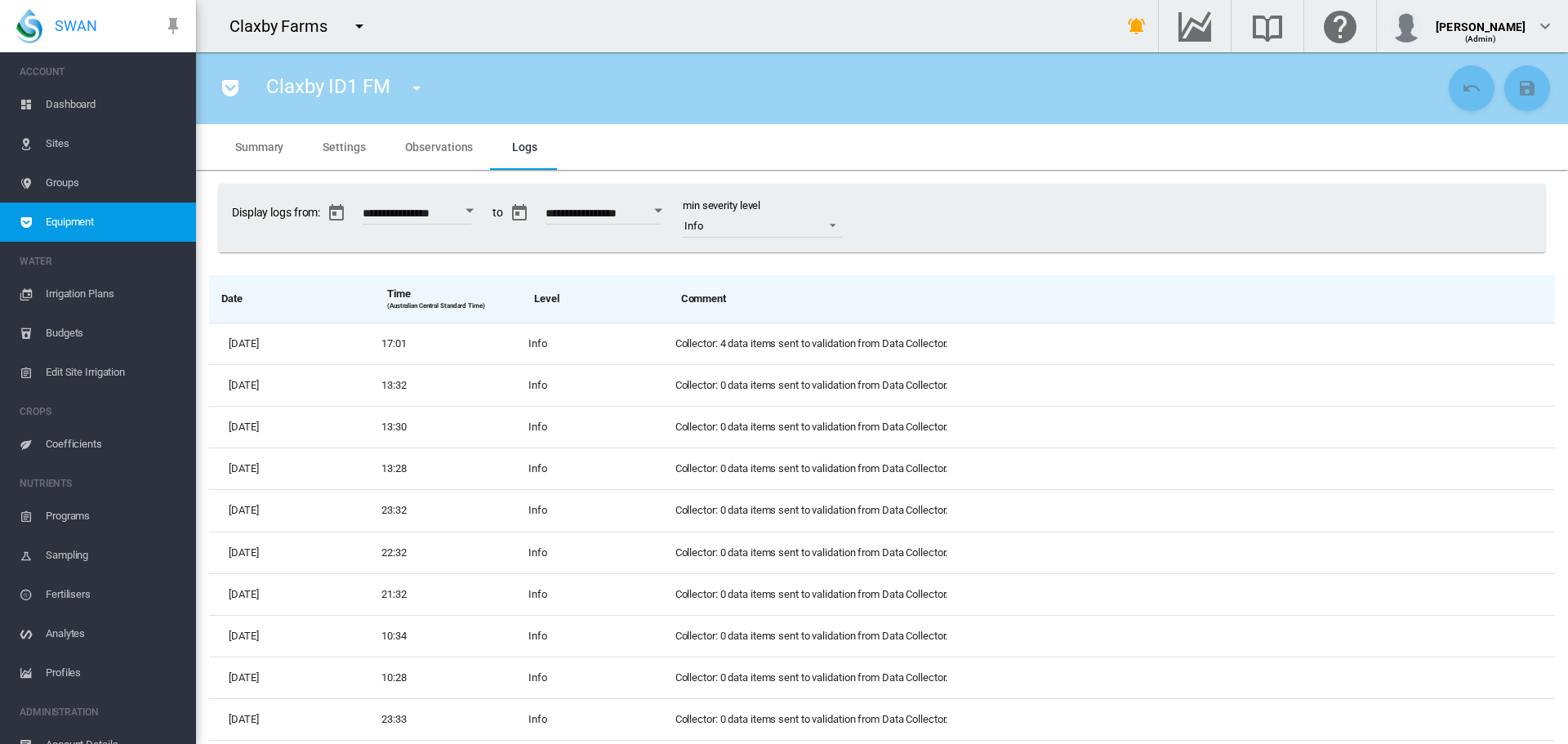
click at [421, 147] on span "Observations" at bounding box center [439, 147] width 69 height 13
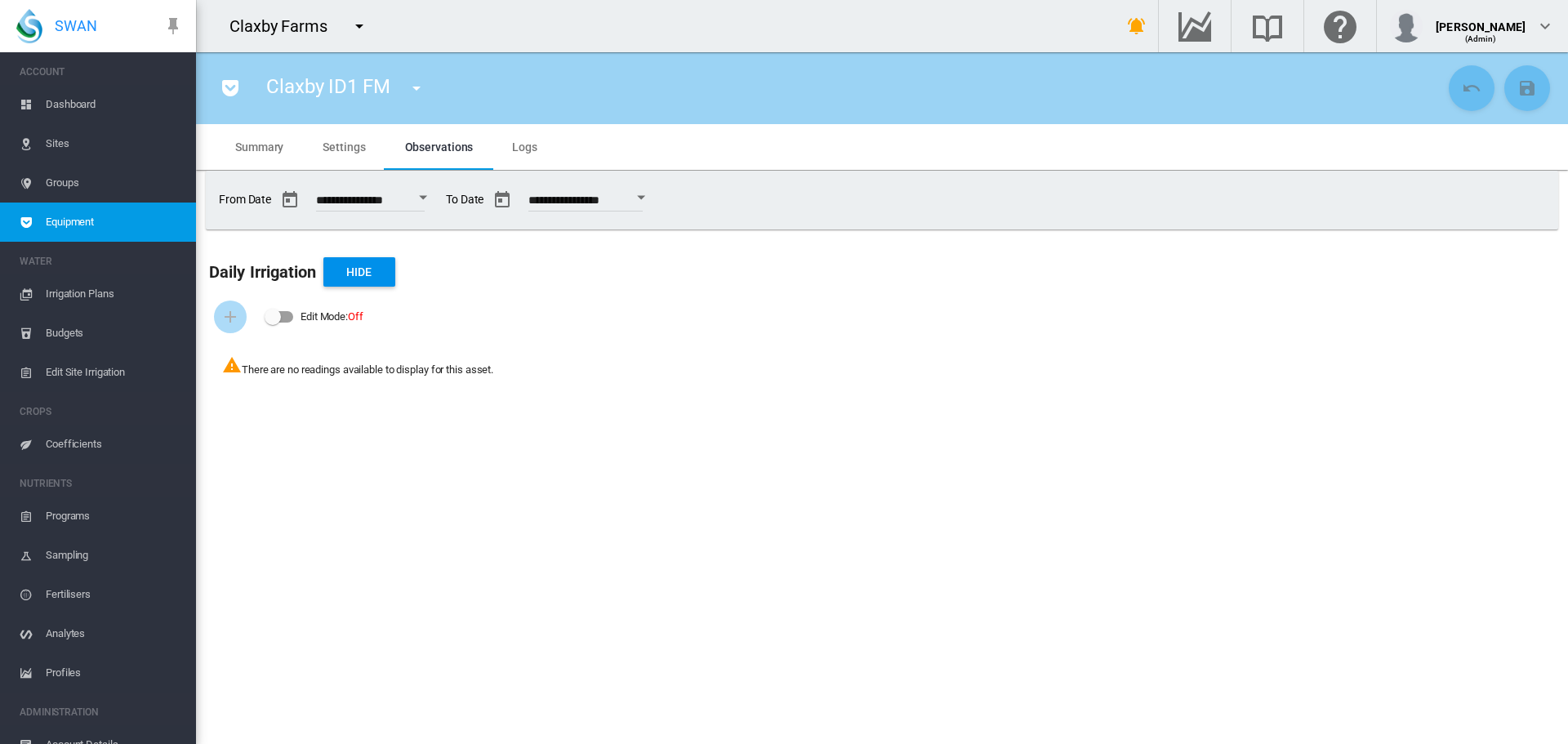
click at [77, 226] on span "Equipment" at bounding box center [114, 221] width 137 height 39
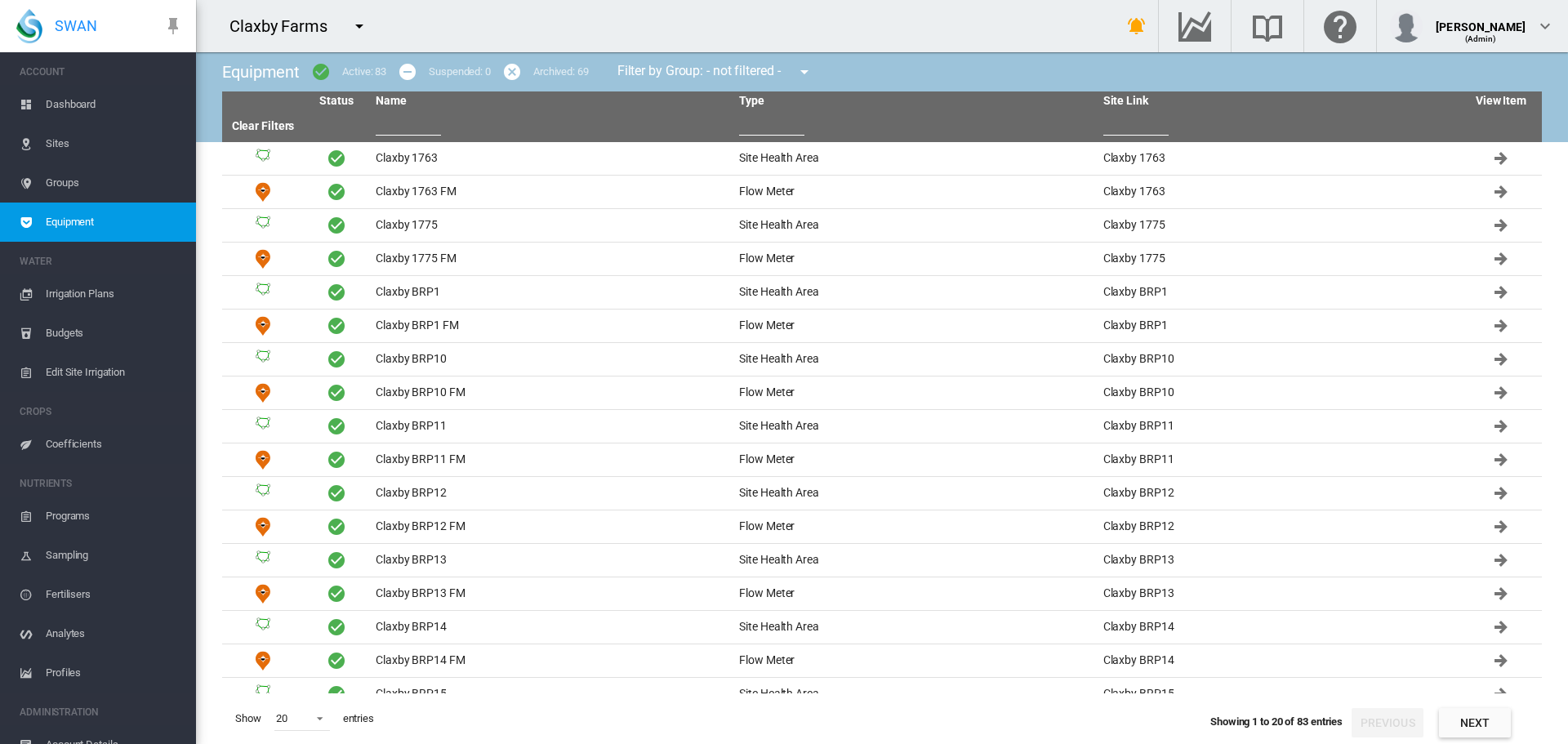
click at [414, 119] on input "text" at bounding box center [408, 123] width 65 height 25
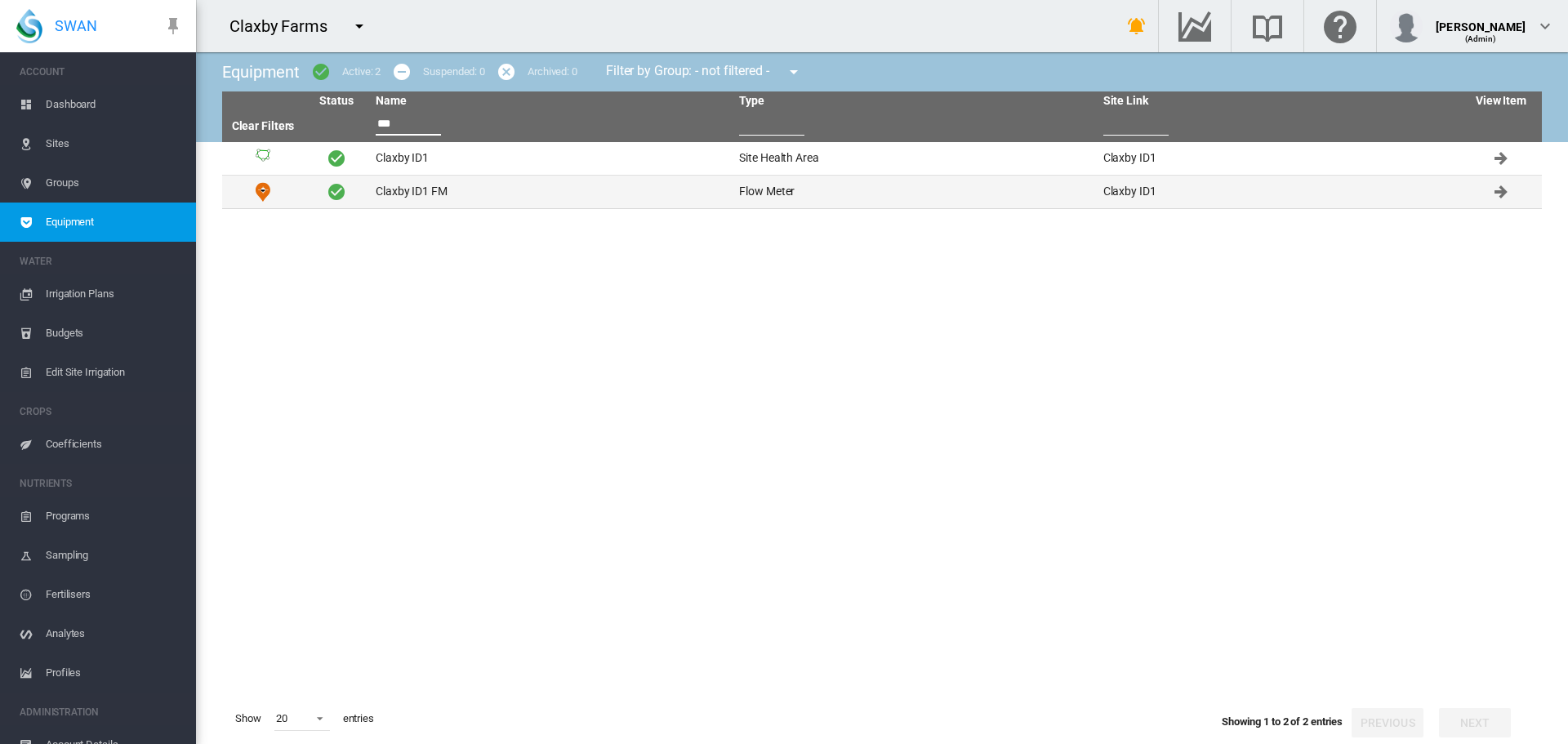
type input "***"
click at [412, 198] on td "Claxby ID1 FM" at bounding box center [551, 192] width 363 height 33
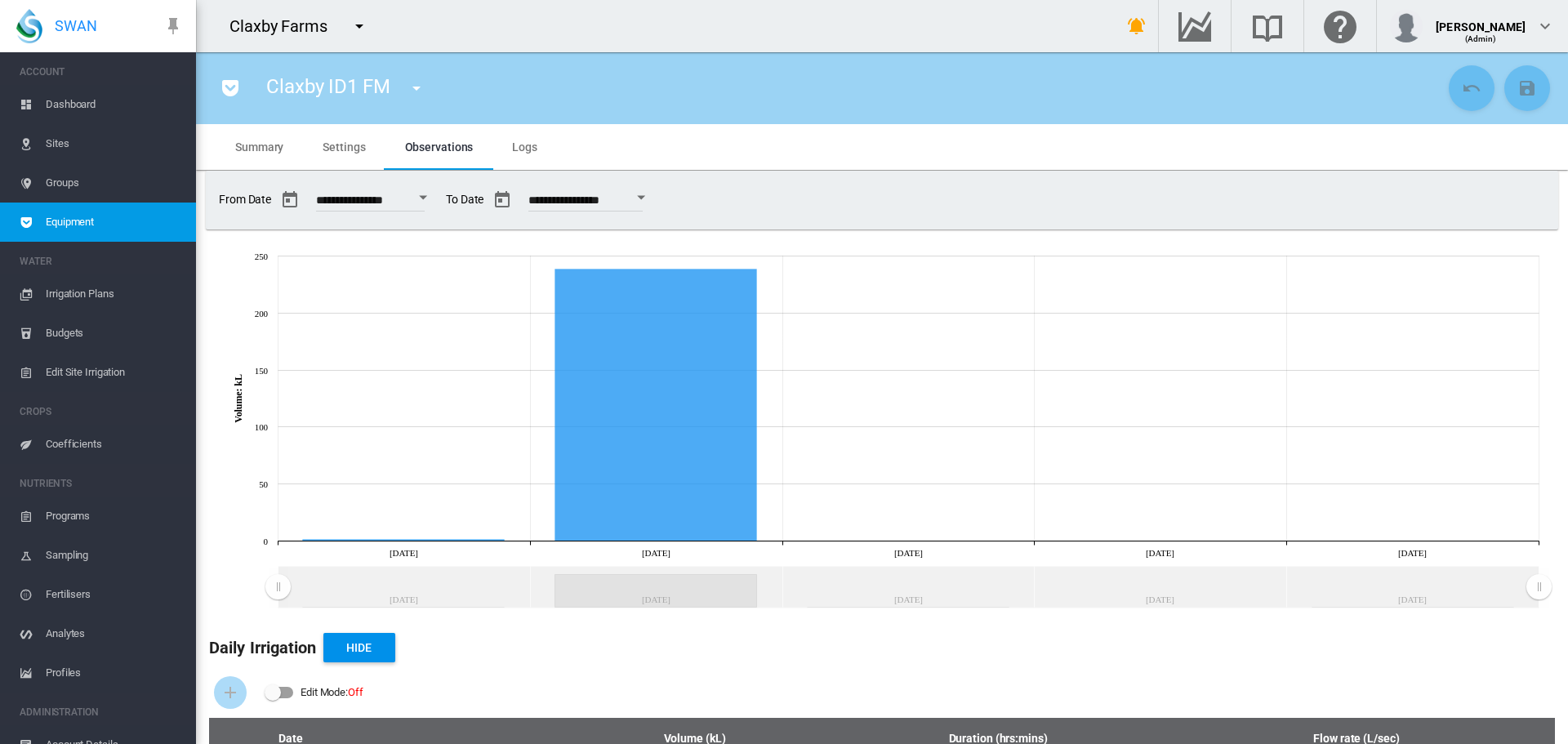
click at [421, 86] on md-icon "icon-menu-down" at bounding box center [416, 88] width 20 height 20
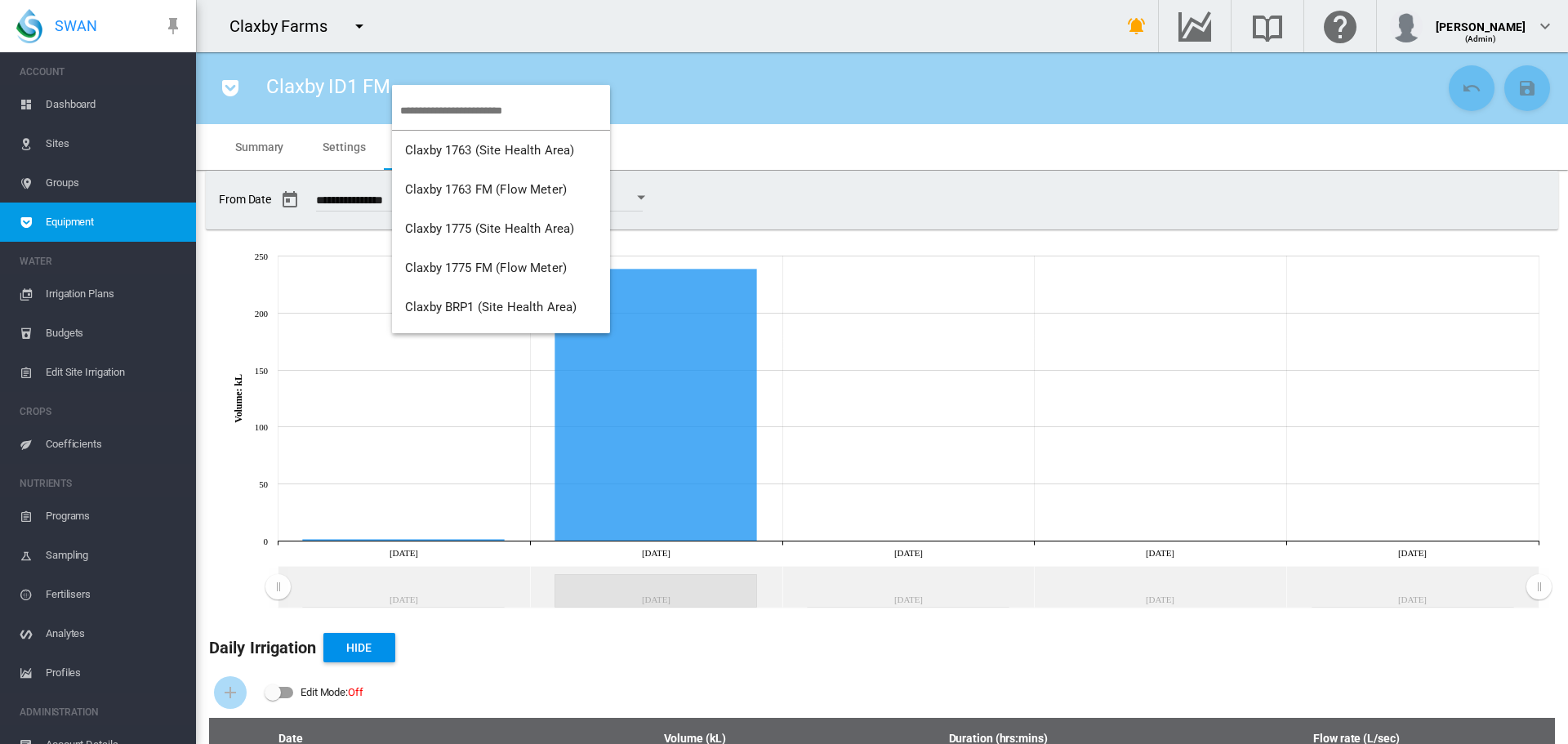
click at [445, 104] on input "search" at bounding box center [505, 111] width 210 height 39
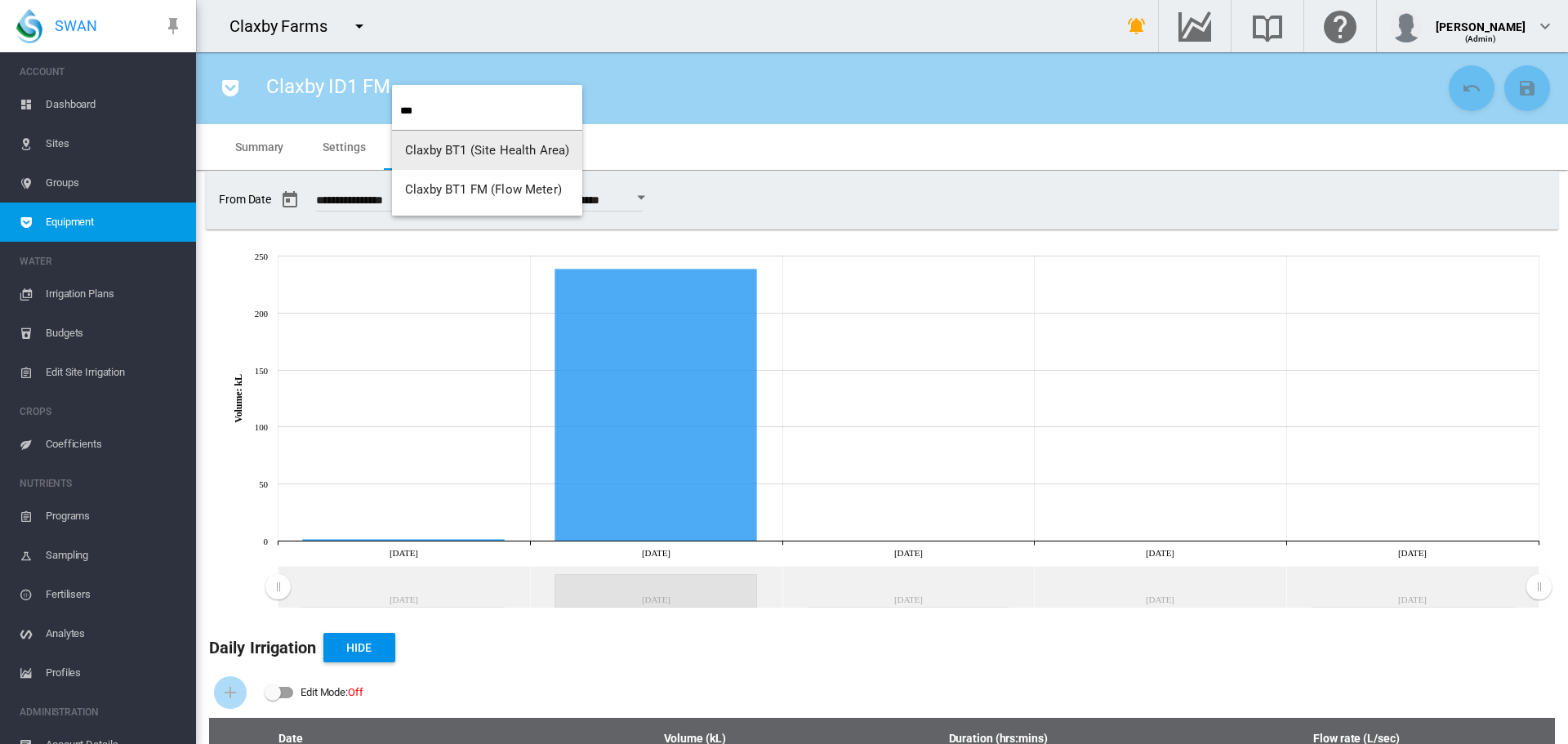
type input "***"
click at [462, 195] on span "Claxby BT1 FM (Flow Meter)" at bounding box center [484, 189] width 157 height 15
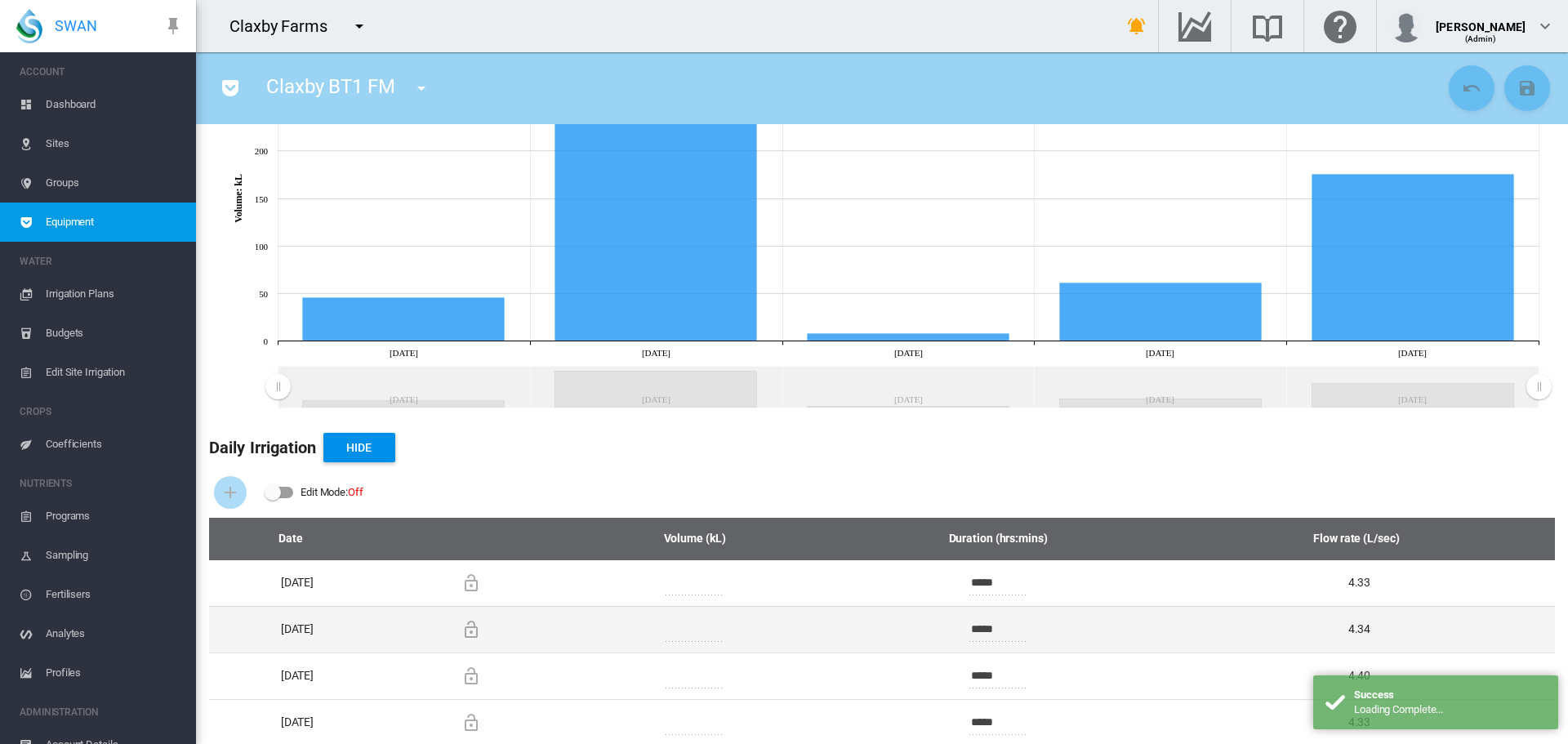
scroll to position [262, 0]
